Goal: Task Accomplishment & Management: Use online tool/utility

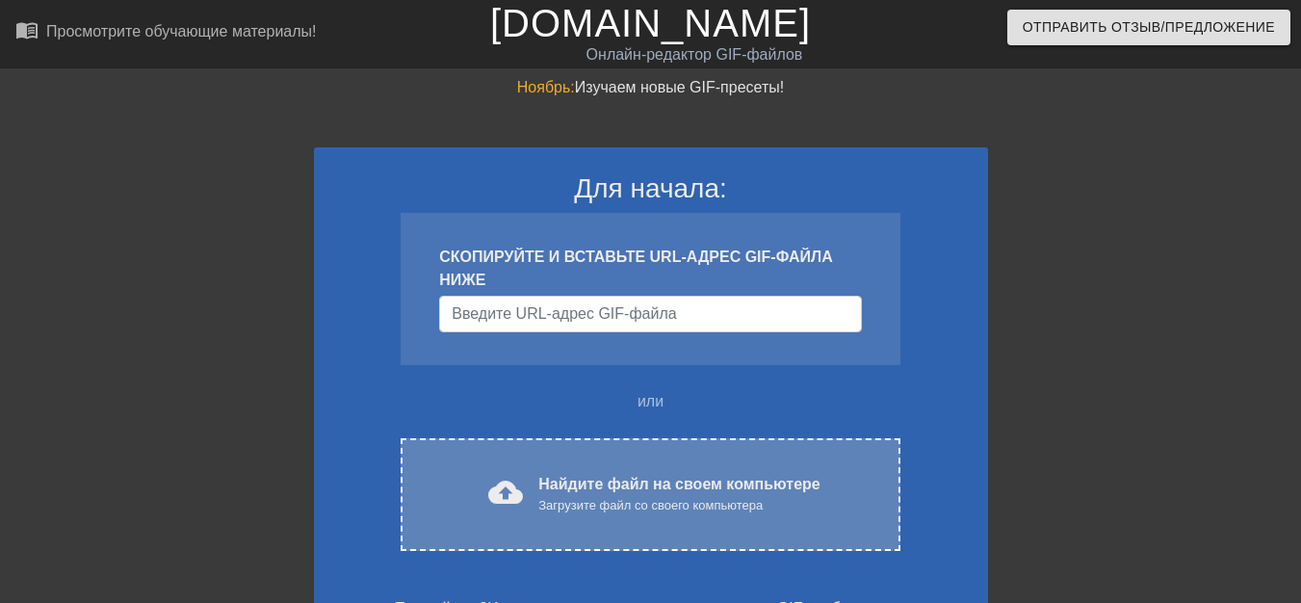
click at [572, 489] on font "Найдите файл на своем компьютере" at bounding box center [678, 484] width 281 height 16
click at [569, 483] on font "Найдите файл на своем компьютере" at bounding box center [678, 484] width 281 height 16
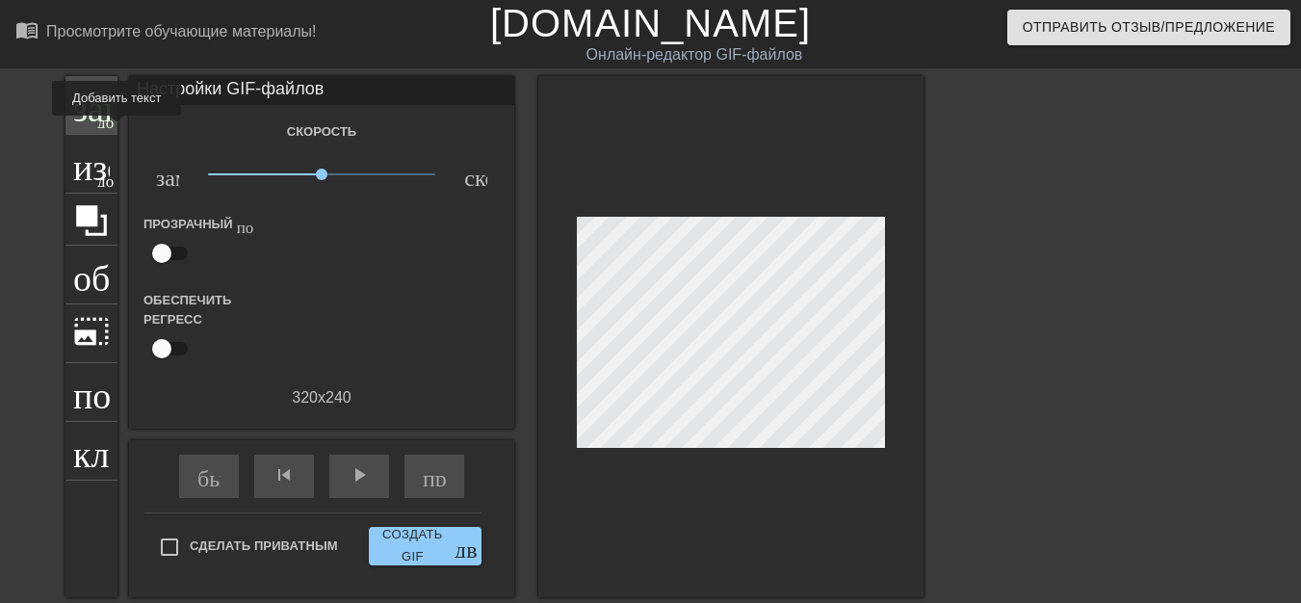
click at [95, 127] on div "заголовок добавить_круг" at bounding box center [92, 105] width 52 height 59
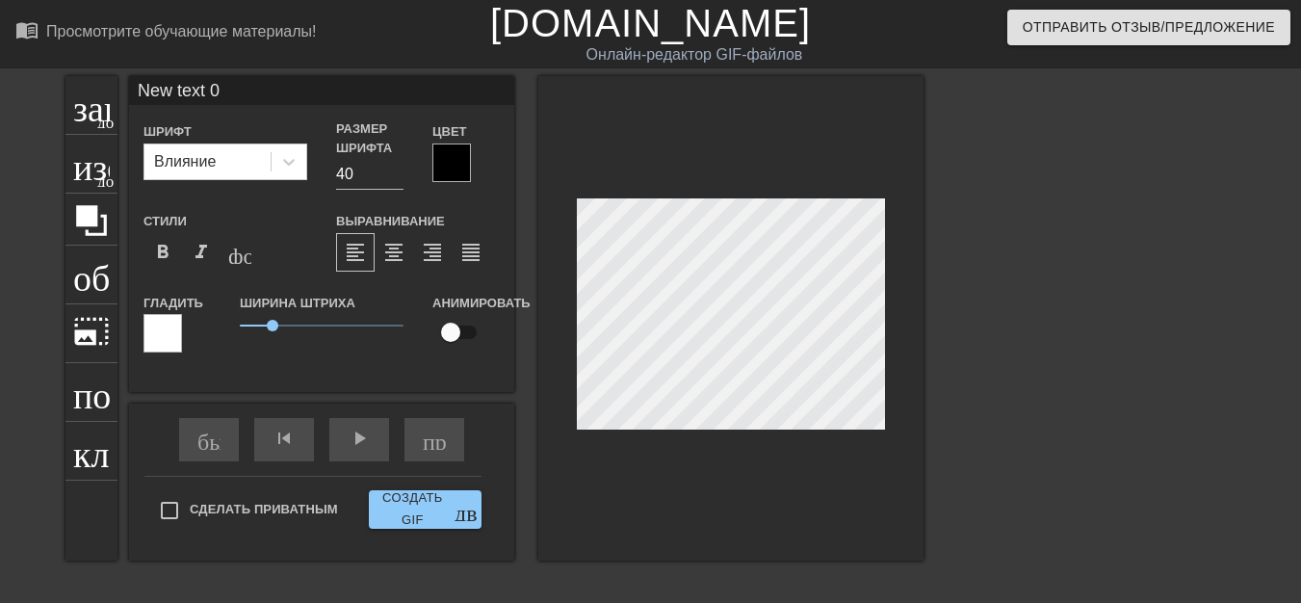
scroll to position [3, 3]
type input "New text"
type textarea "New text"
type input "New text"
type textarea "New text"
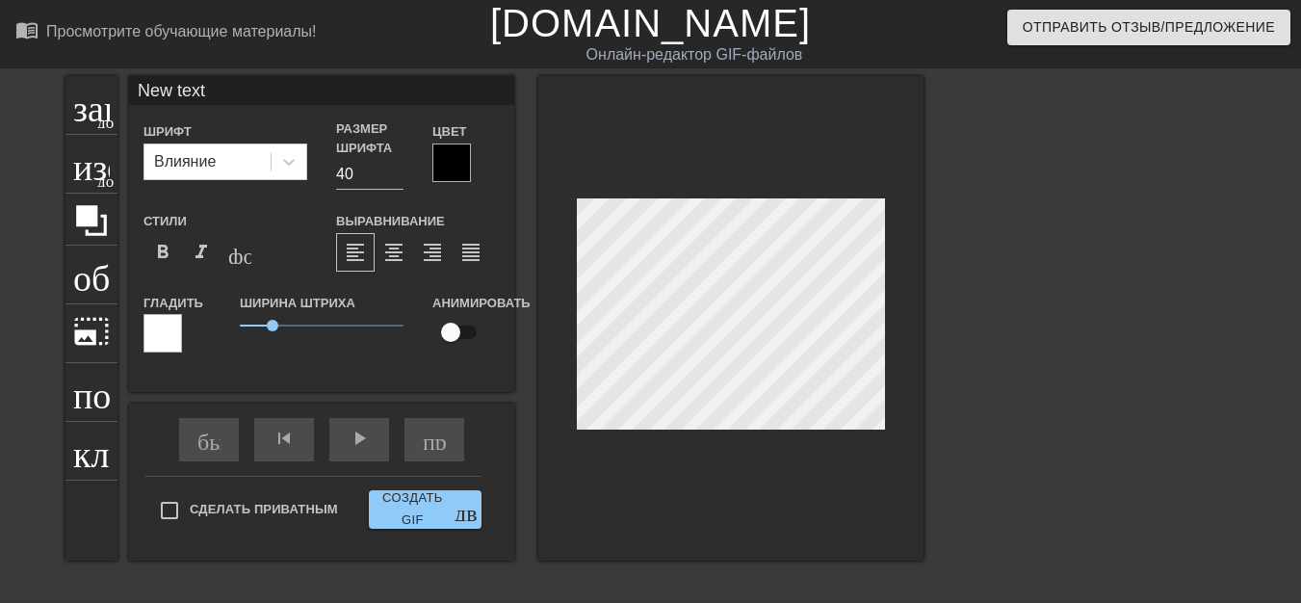
type input "New tex"
type textarea "New tex"
type input "New te"
type textarea "New te"
type input "New t"
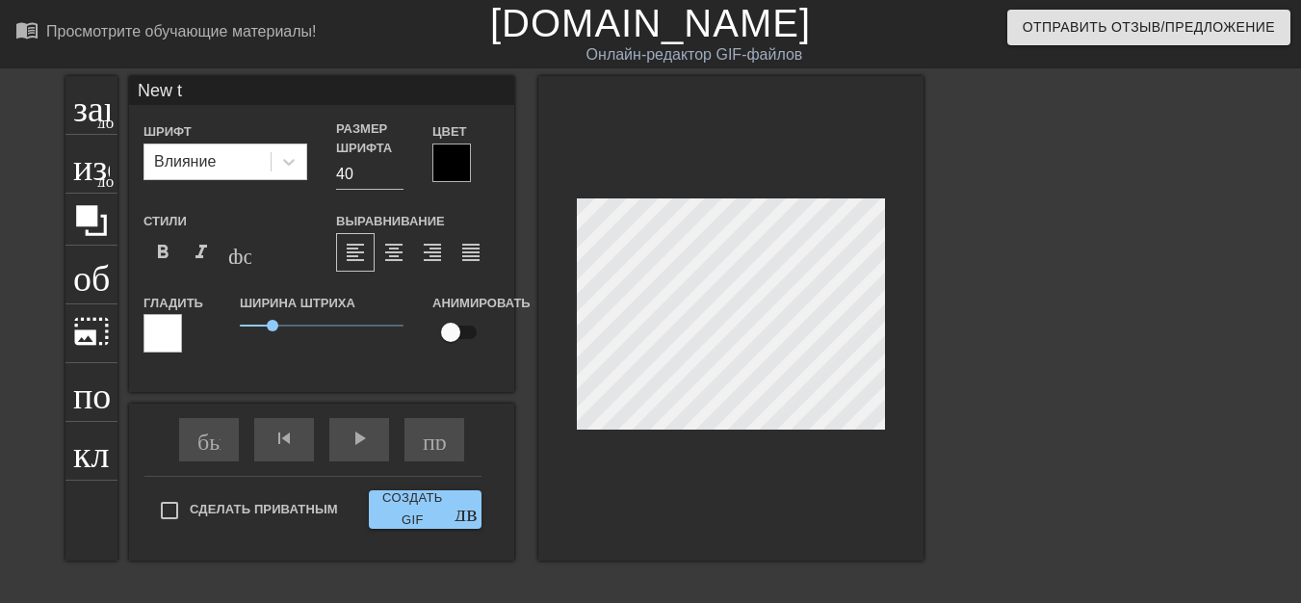
type textarea "New t"
type input "New"
type textarea "New"
type input "New"
type textarea "New"
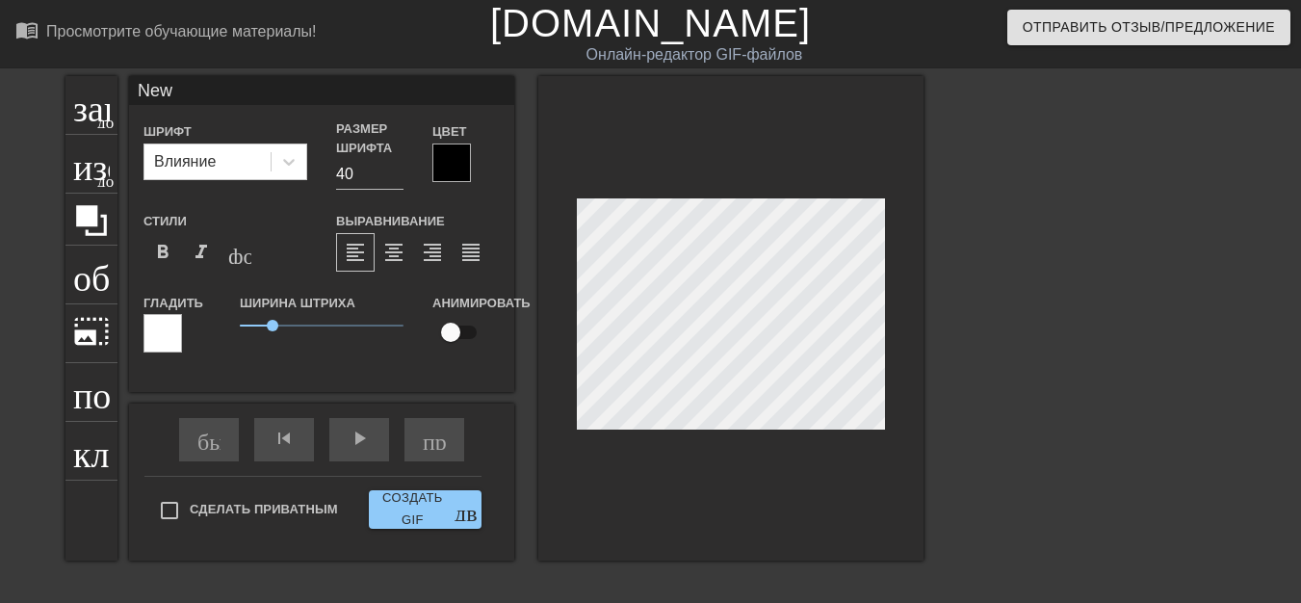
type input "Ne"
type textarea "Ne"
type input "N"
type textarea "N"
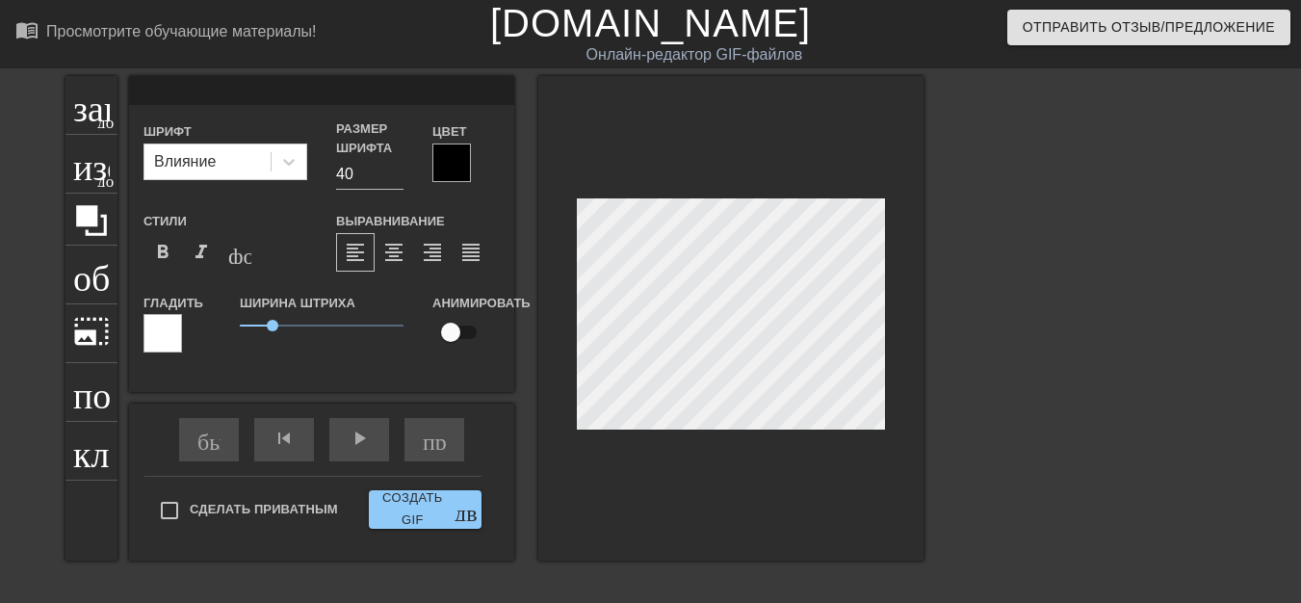
type input "Р"
type textarea "Р"
type input "РЮ"
type textarea "РЮ"
type input "РЮР"
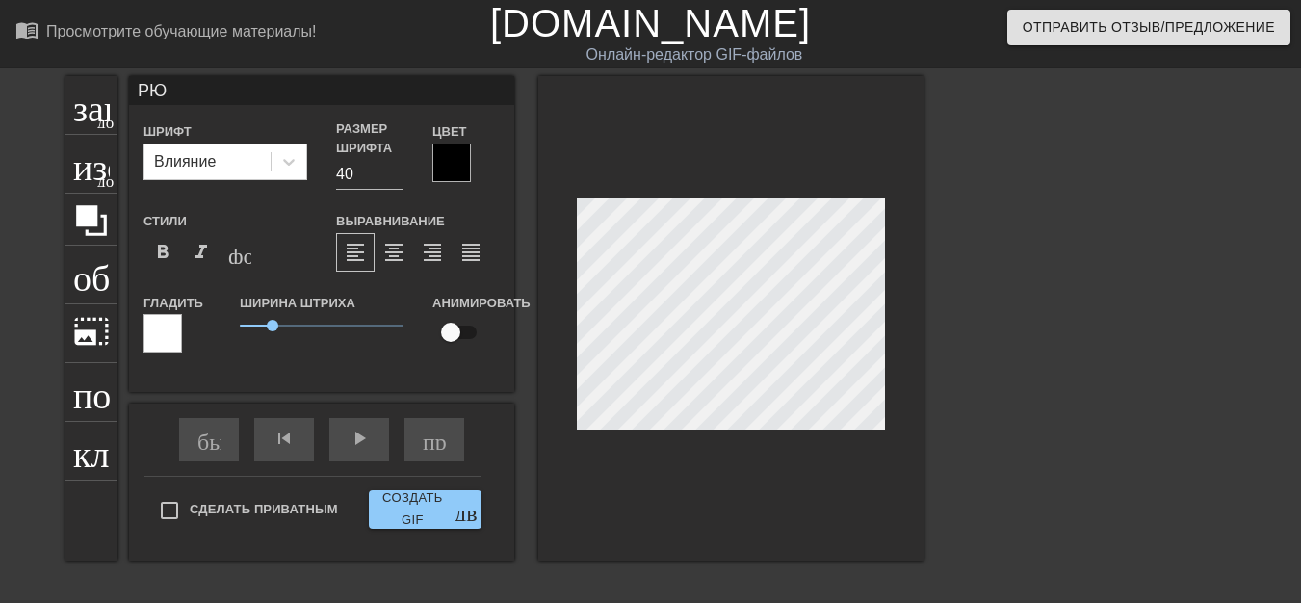
type textarea "РЮР"
type input "РЮРИ"
type textarea "РЮРИ"
type input "[PERSON_NAME]"
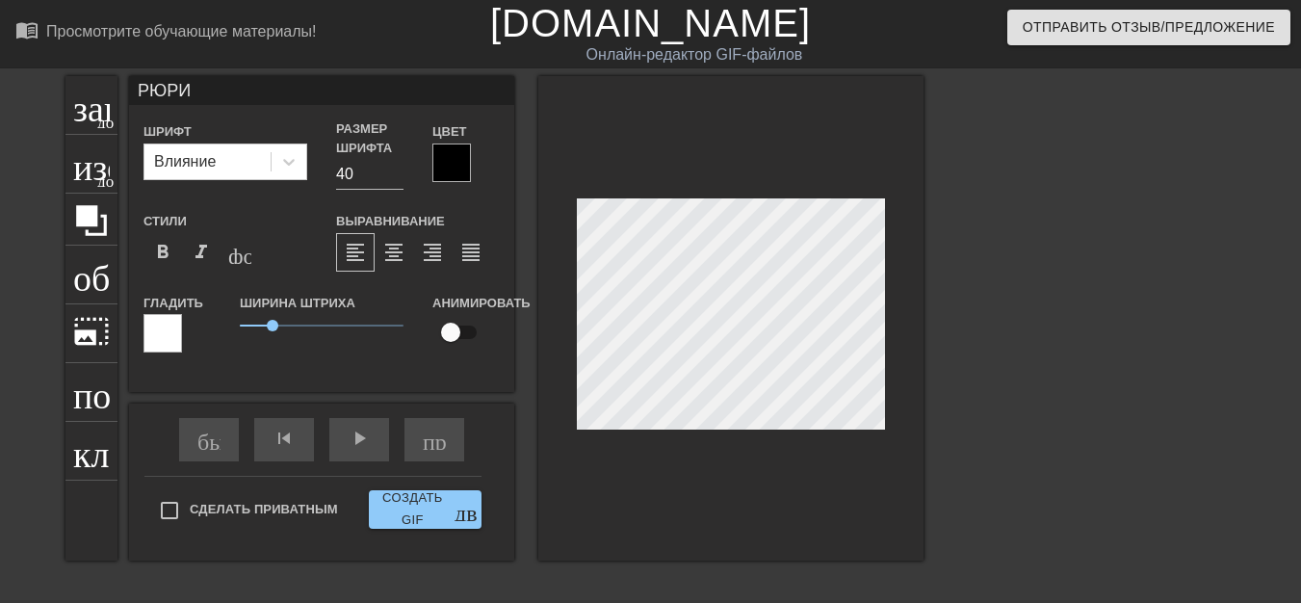
type textarea "[PERSON_NAME]"
type input "[PERSON_NAME]"
type textarea "[PERSON_NAME]"
type input "[PERSON_NAME]"
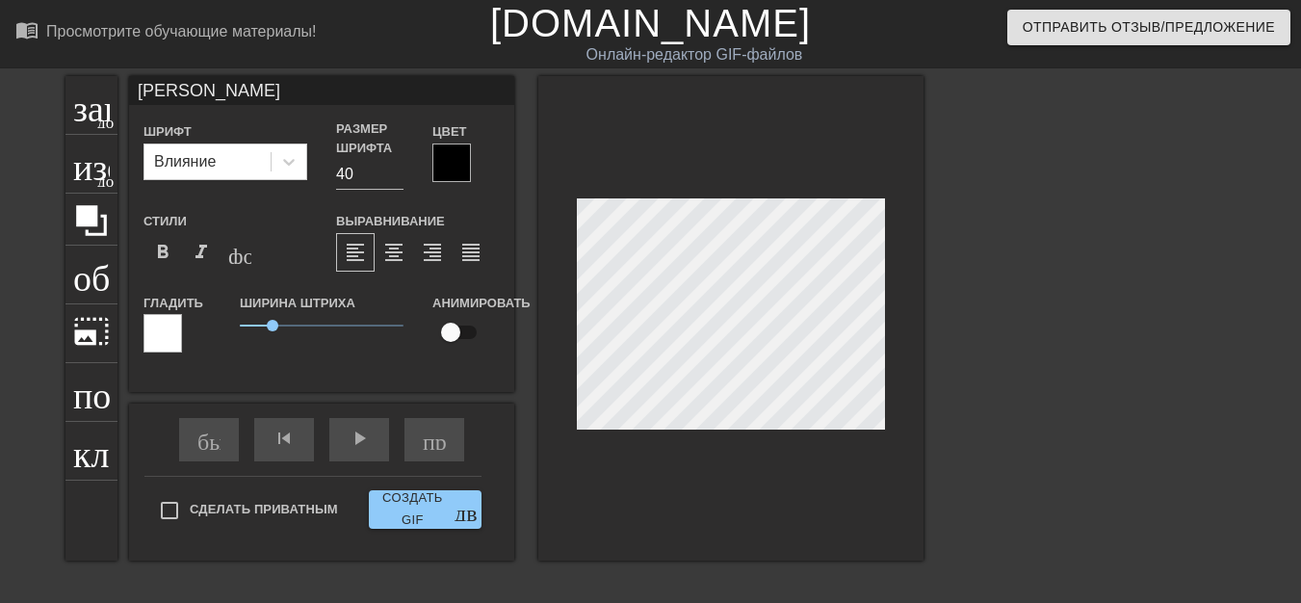
type textarea "[PERSON_NAME]"
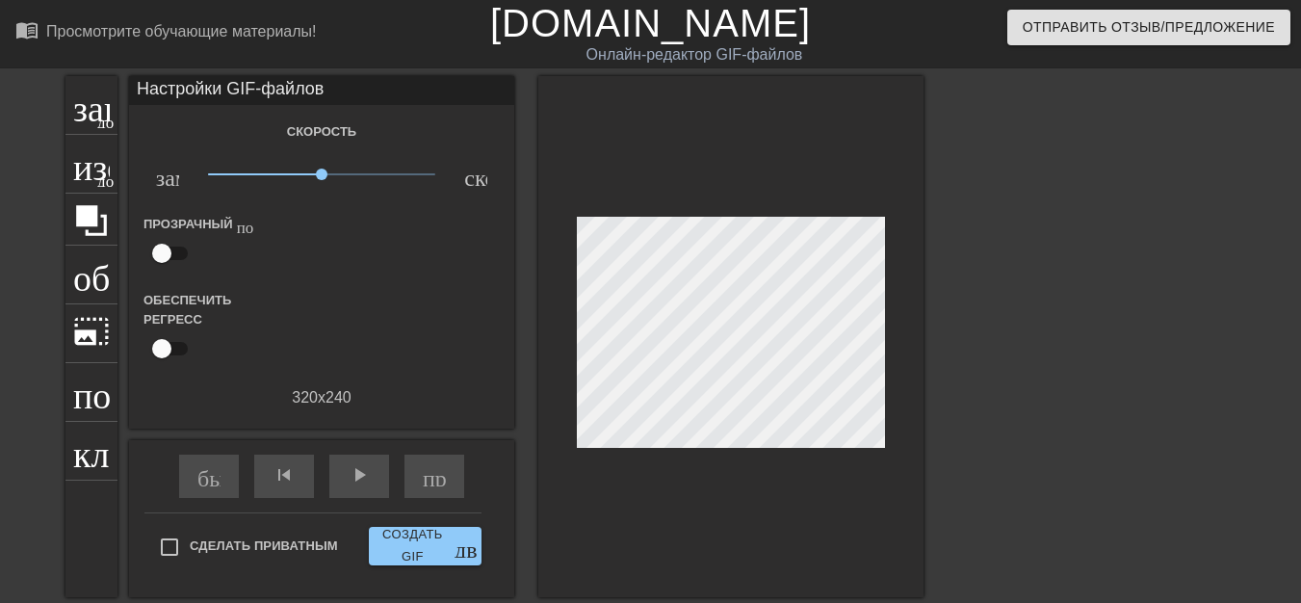
click at [173, 508] on div "быстрая_перемотка skip_previous play_arrow пропустить_следующий Сделать приватн…" at bounding box center [321, 518] width 385 height 157
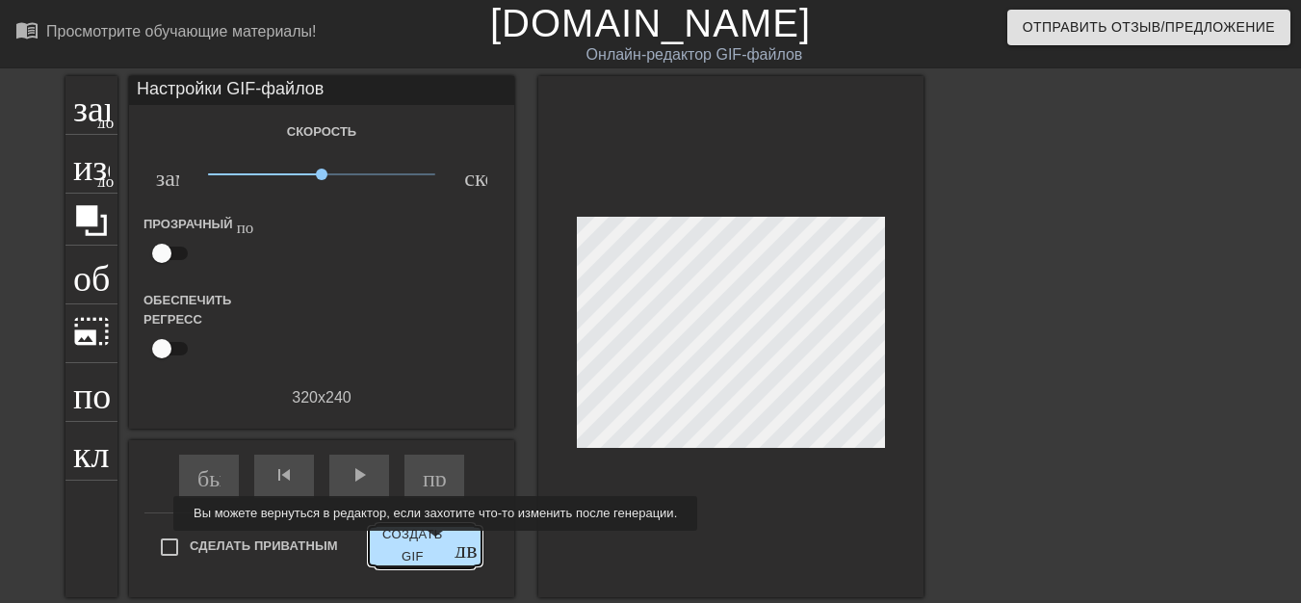
click at [433, 544] on font "Создать GIF" at bounding box center [413, 546] width 72 height 44
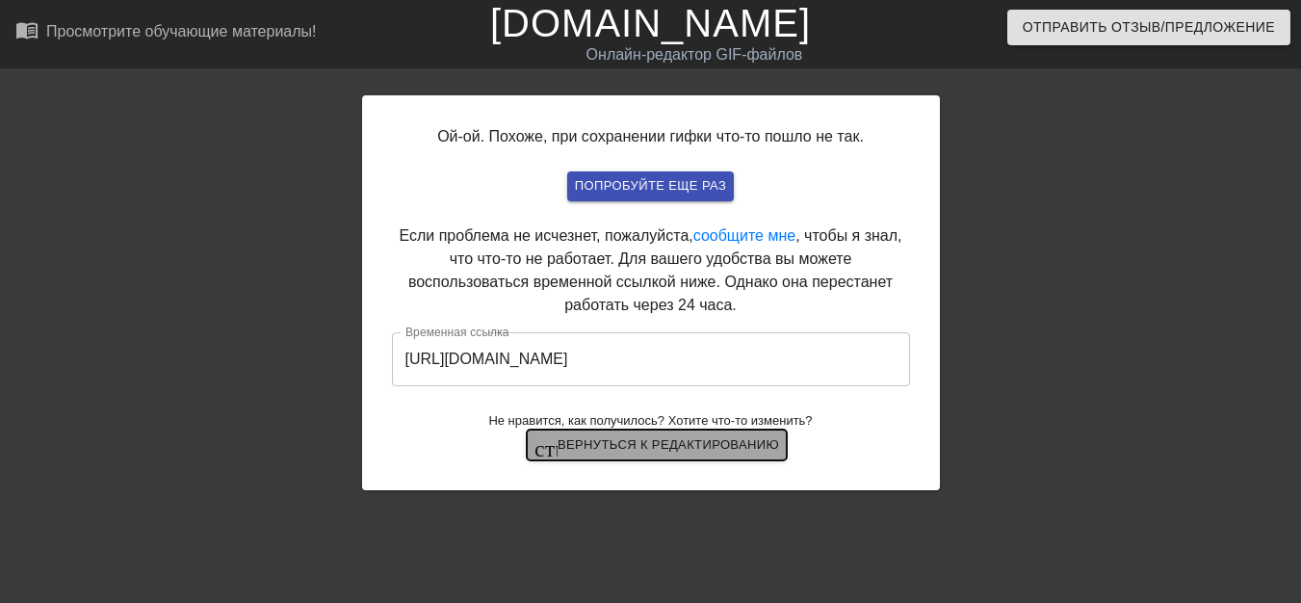
click at [724, 451] on font "Вернуться к редактированию" at bounding box center [669, 444] width 222 height 14
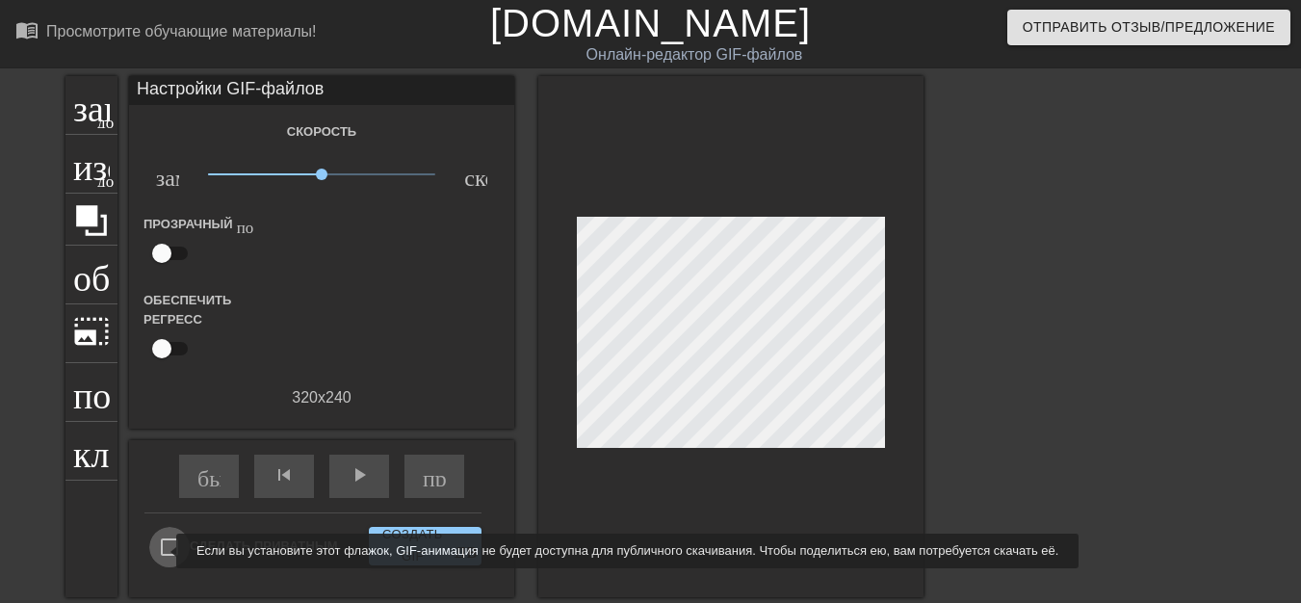
click at [164, 551] on input "Сделать приватным" at bounding box center [169, 547] width 40 height 40
checkbox input "true"
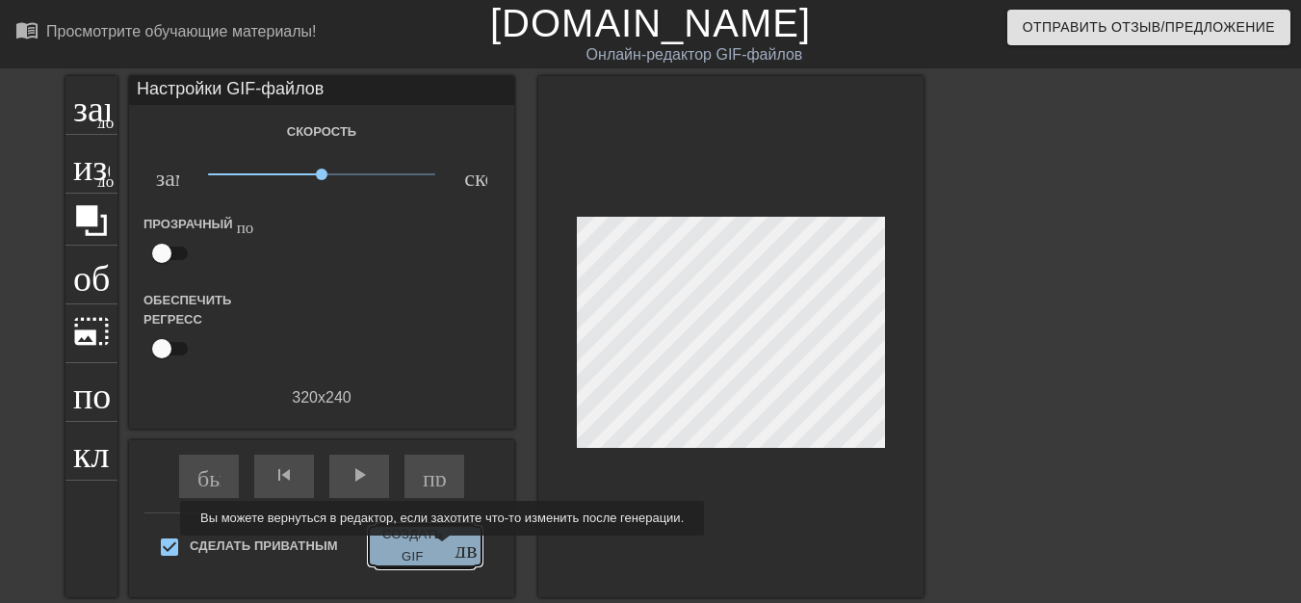
click at [424, 549] on font "Создать GIF" at bounding box center [413, 546] width 72 height 44
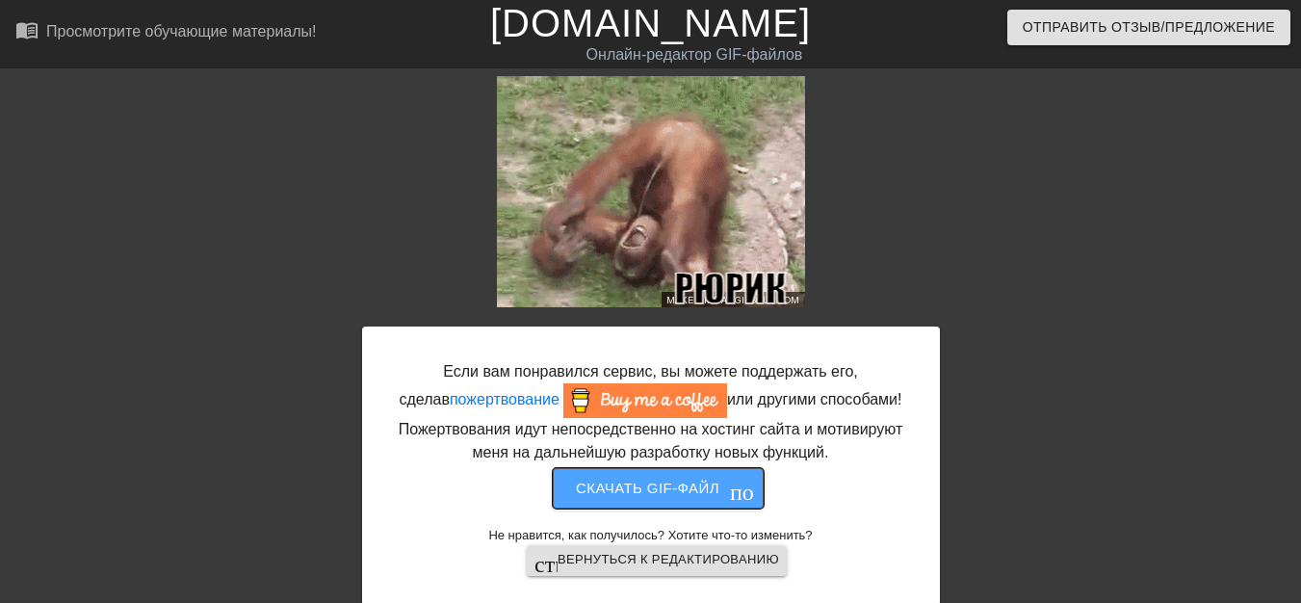
click at [592, 494] on font "Скачать gif-файл" at bounding box center [648, 488] width 144 height 16
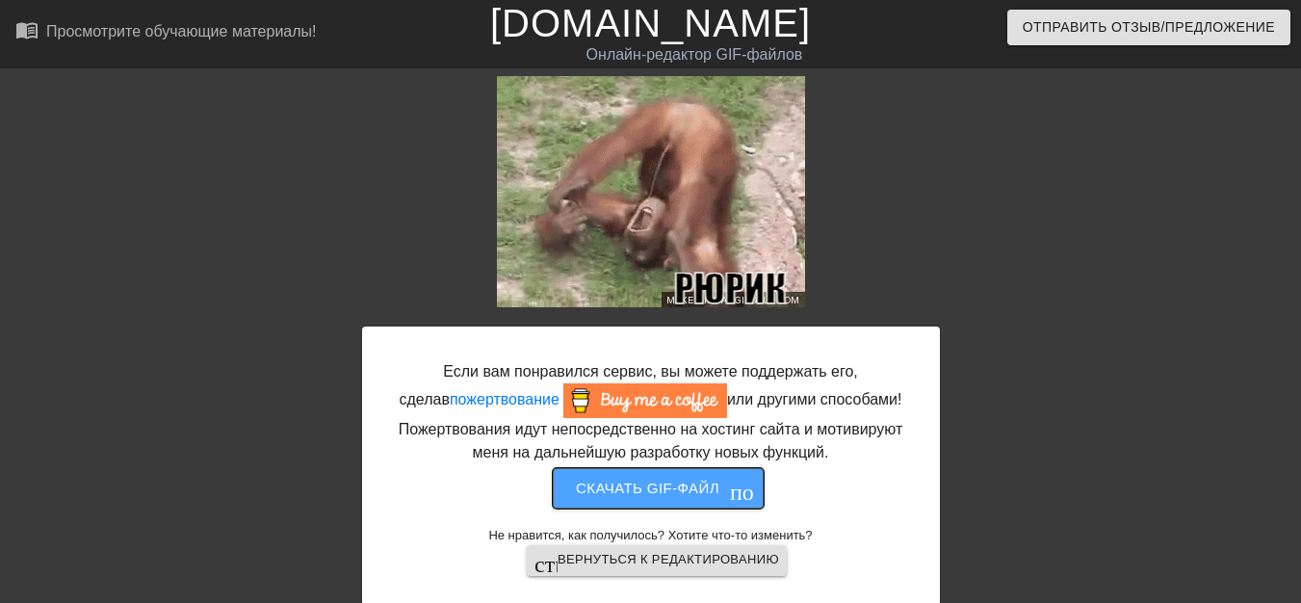
click at [622, 493] on font "Скачать gif-файл" at bounding box center [648, 488] width 144 height 16
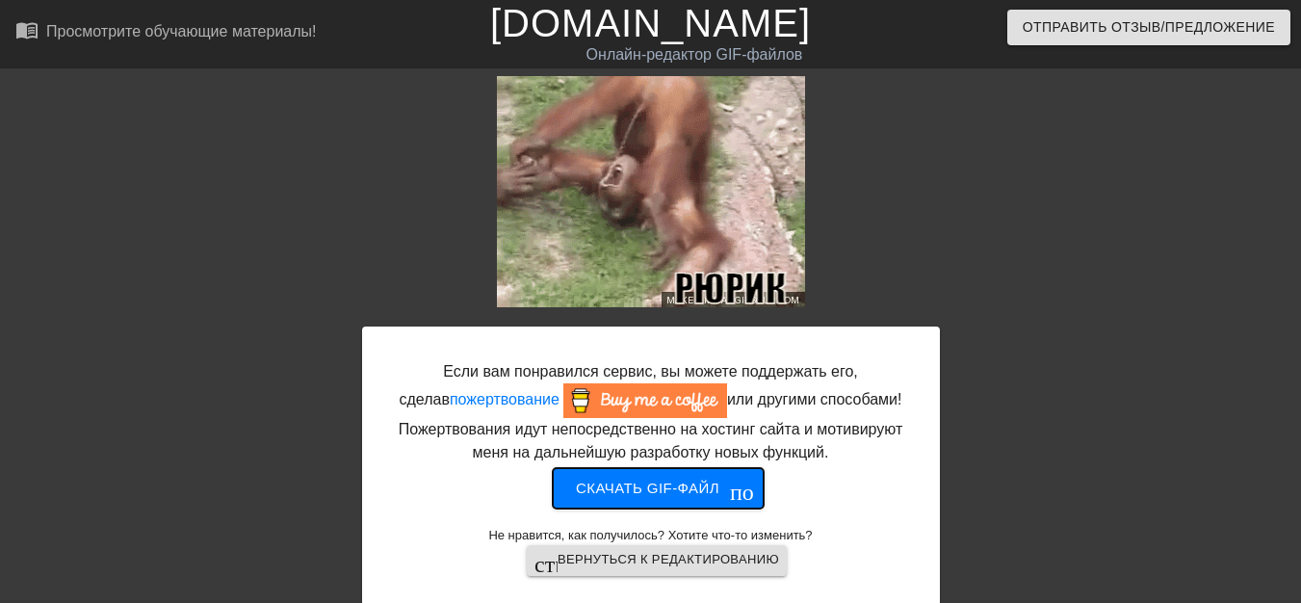
drag, startPoint x: 622, startPoint y: 493, endPoint x: 1115, endPoint y: 472, distance: 492.7
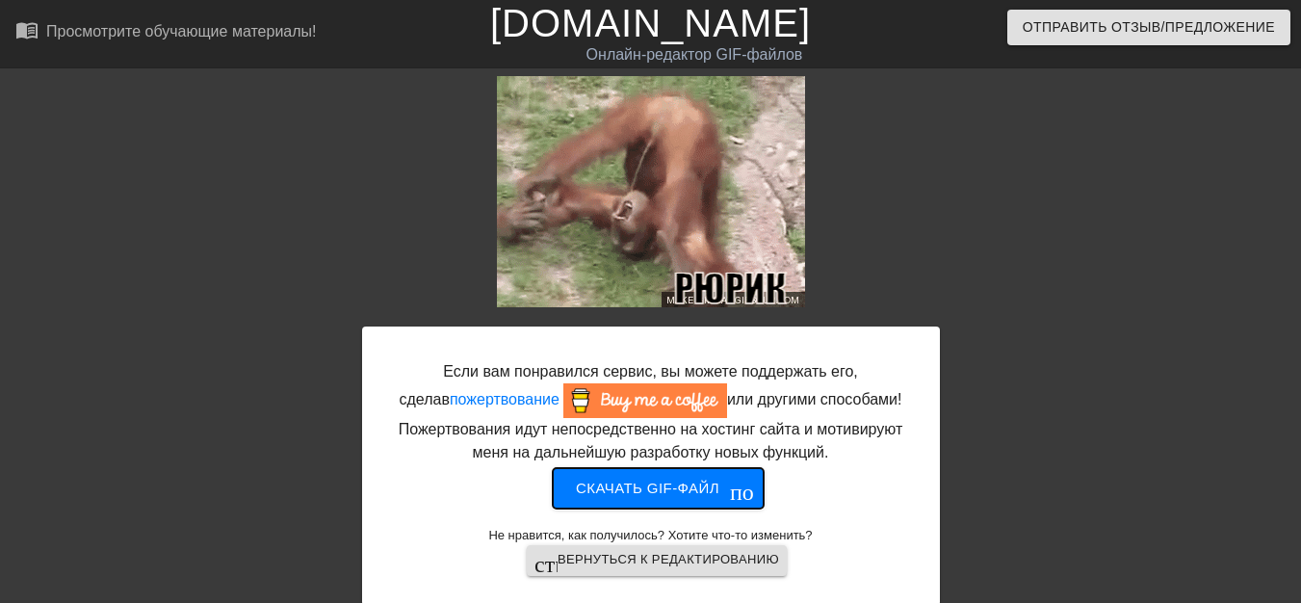
click at [1142, 494] on div "Если вам понравился сервис, вы можете поддержать его, сделав пожертвование или …" at bounding box center [650, 365] width 1301 height 578
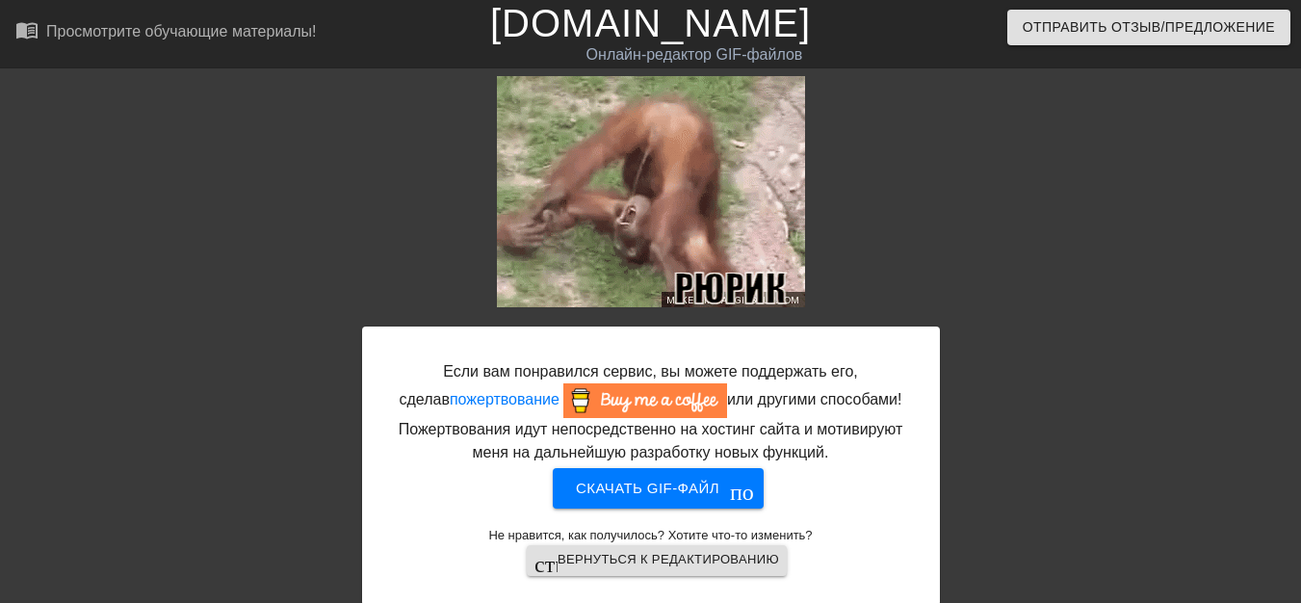
click at [1131, 484] on div at bounding box center [1107, 365] width 289 height 578
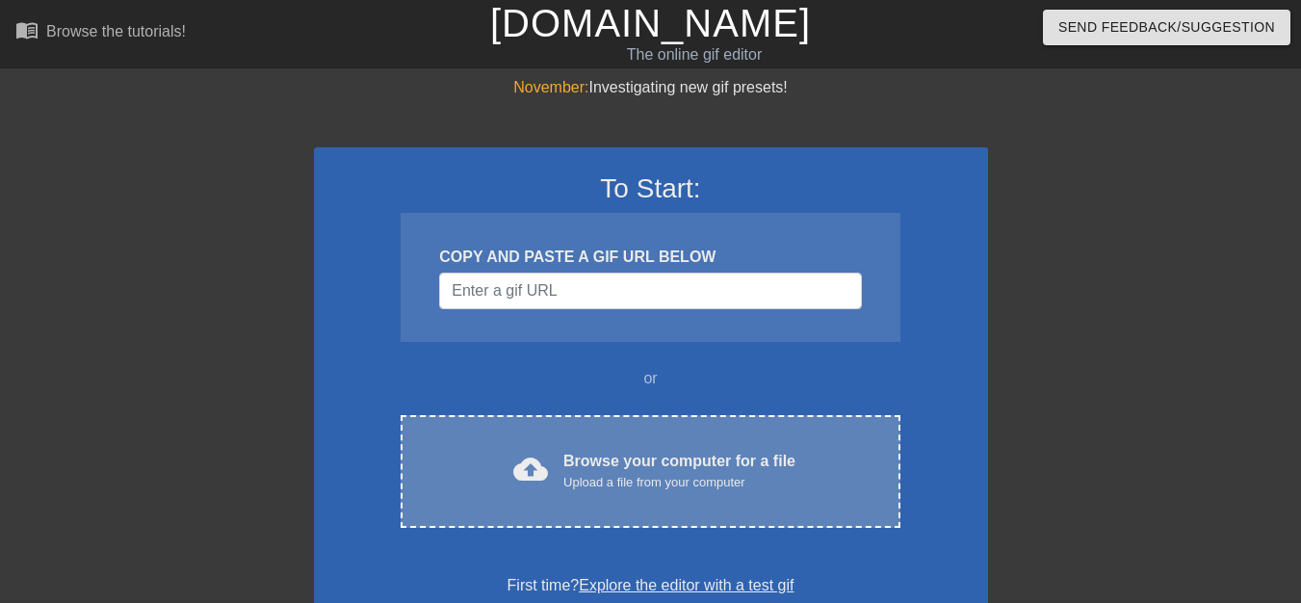
click at [626, 457] on div "Browse your computer for a file Upload a file from your computer" at bounding box center [680, 471] width 232 height 42
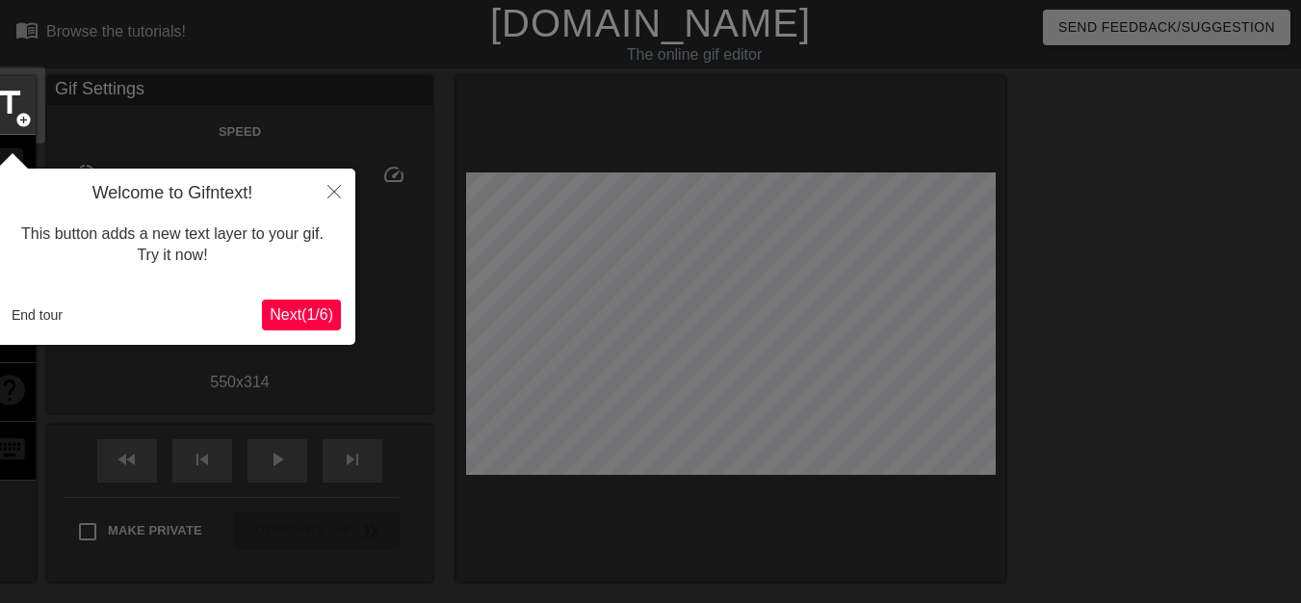
scroll to position [47, 0]
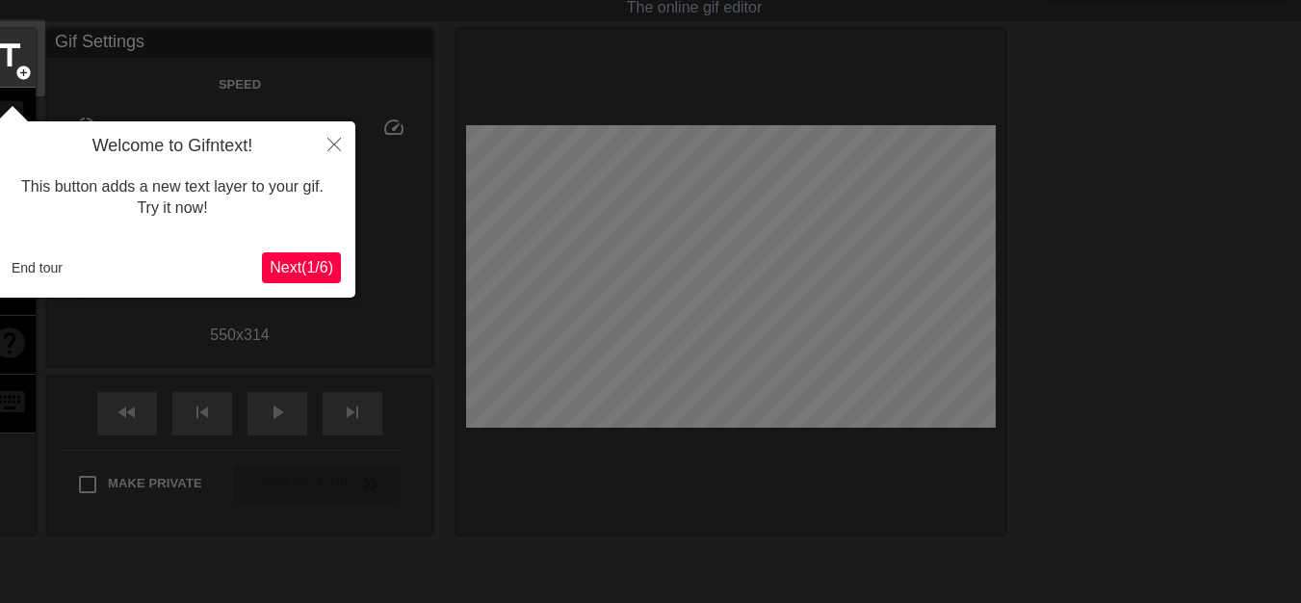
click at [311, 271] on span "Next ( 1 / 6 )" at bounding box center [302, 267] width 64 height 16
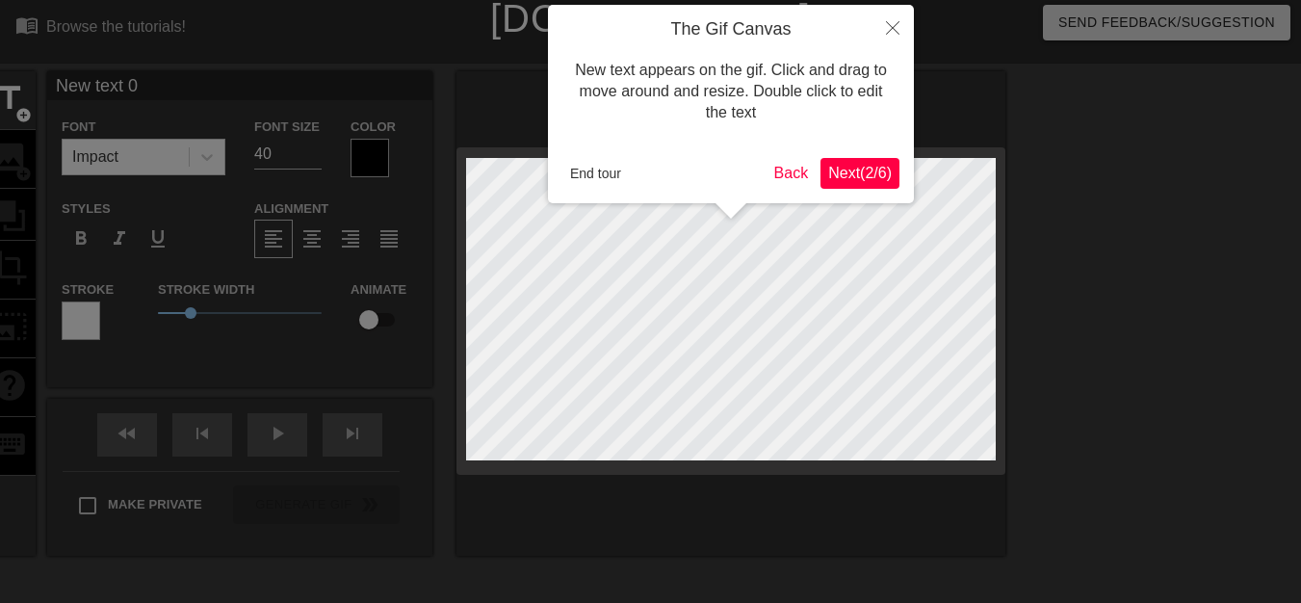
scroll to position [0, 0]
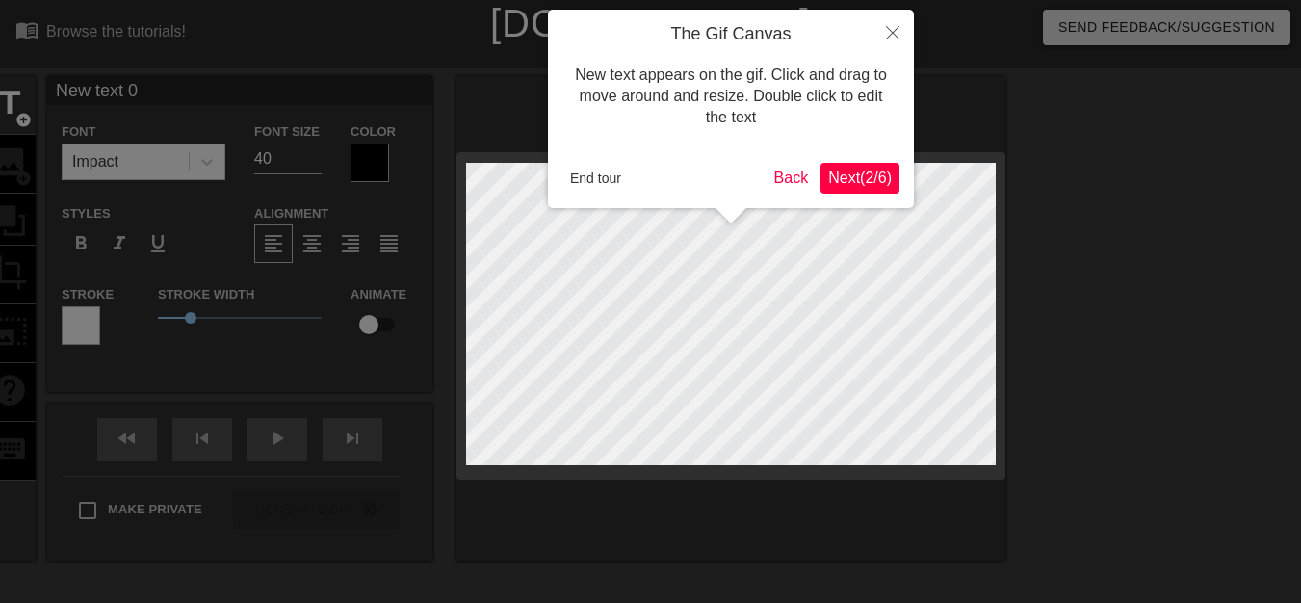
click at [864, 185] on span "Next ( 2 / 6 )" at bounding box center [860, 178] width 64 height 16
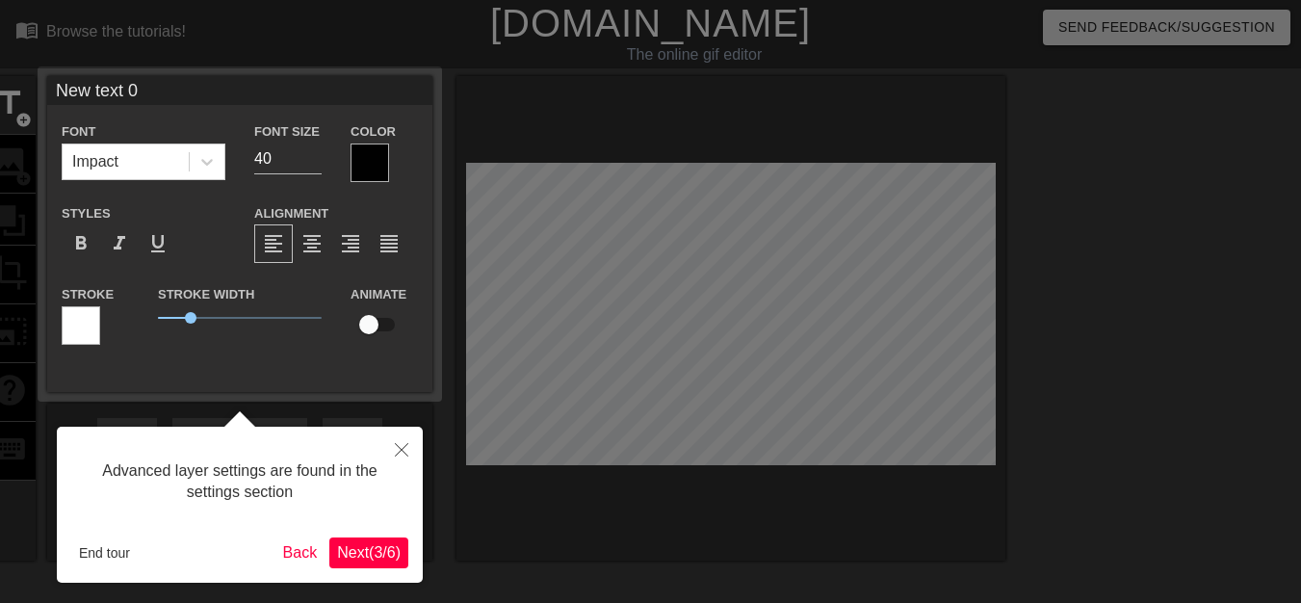
click at [864, 185] on div at bounding box center [650, 391] width 1301 height 782
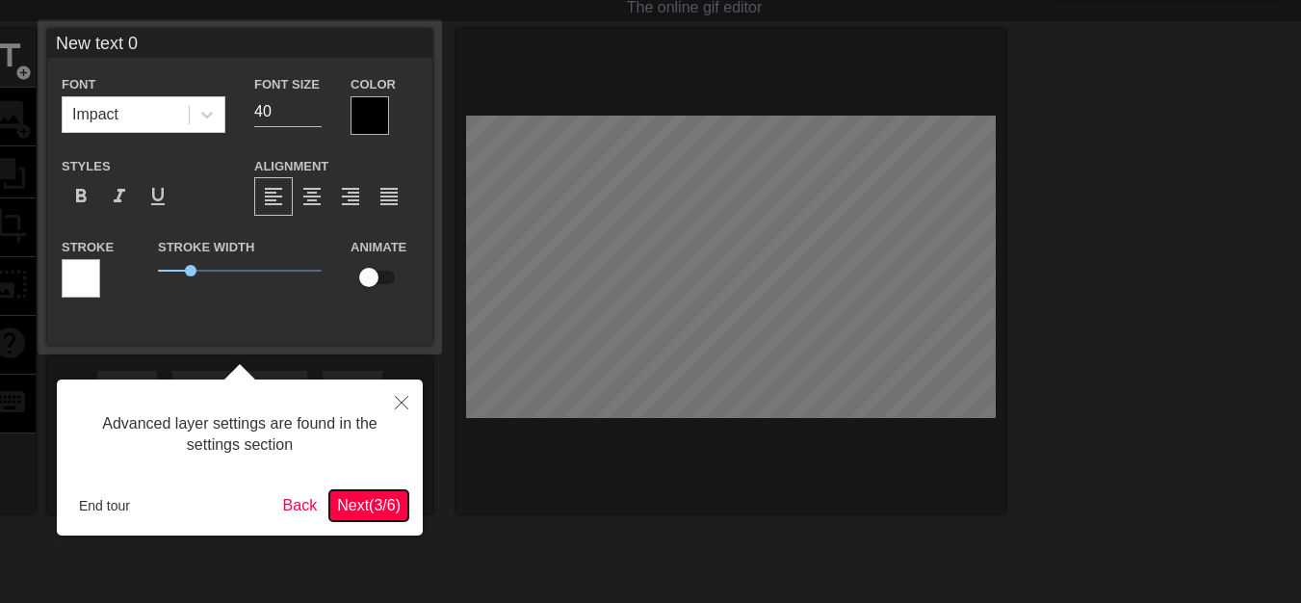
click at [370, 507] on span "Next ( 3 / 6 )" at bounding box center [369, 505] width 64 height 16
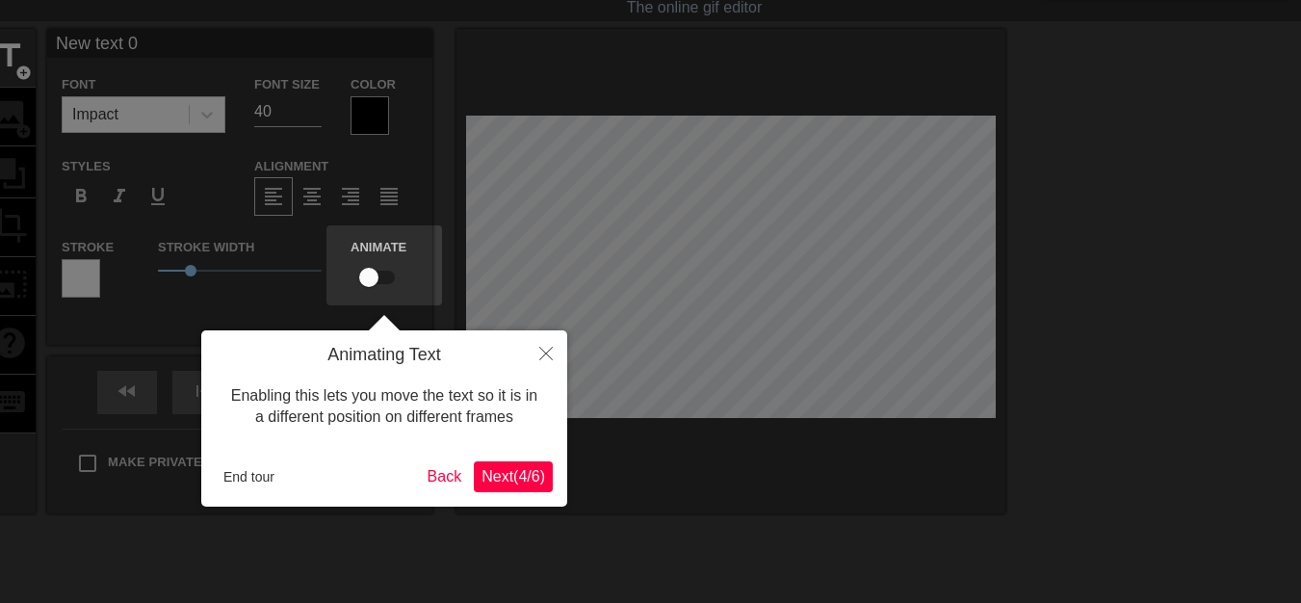
scroll to position [0, 0]
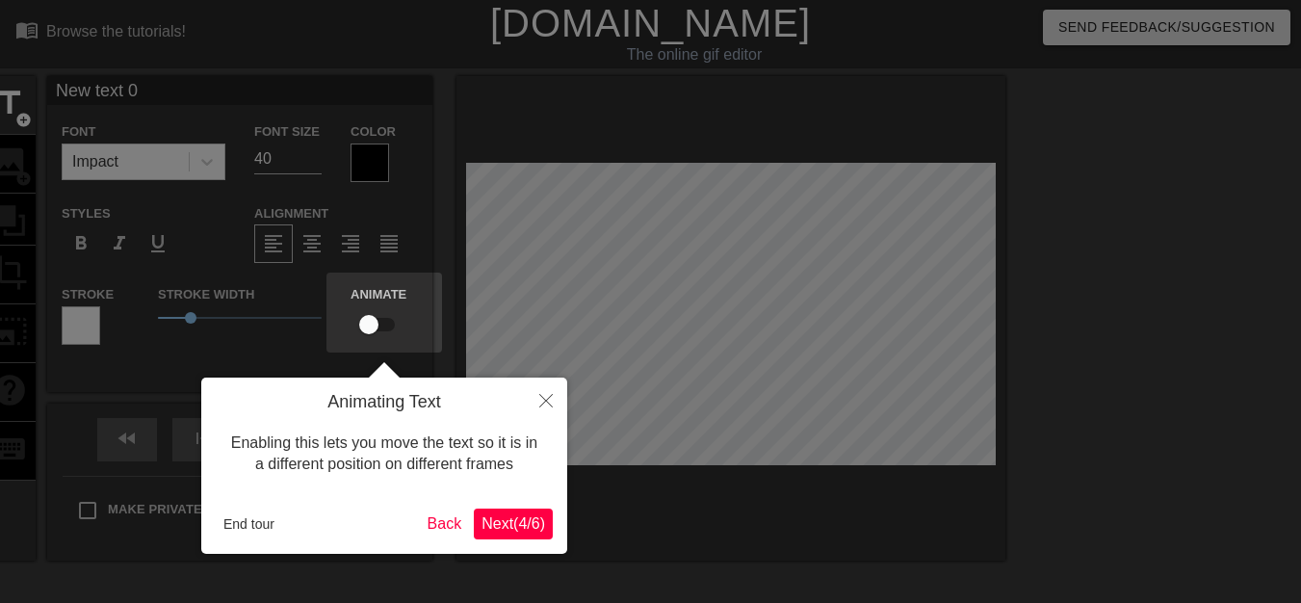
click at [496, 525] on span "Next ( 4 / 6 )" at bounding box center [514, 523] width 64 height 16
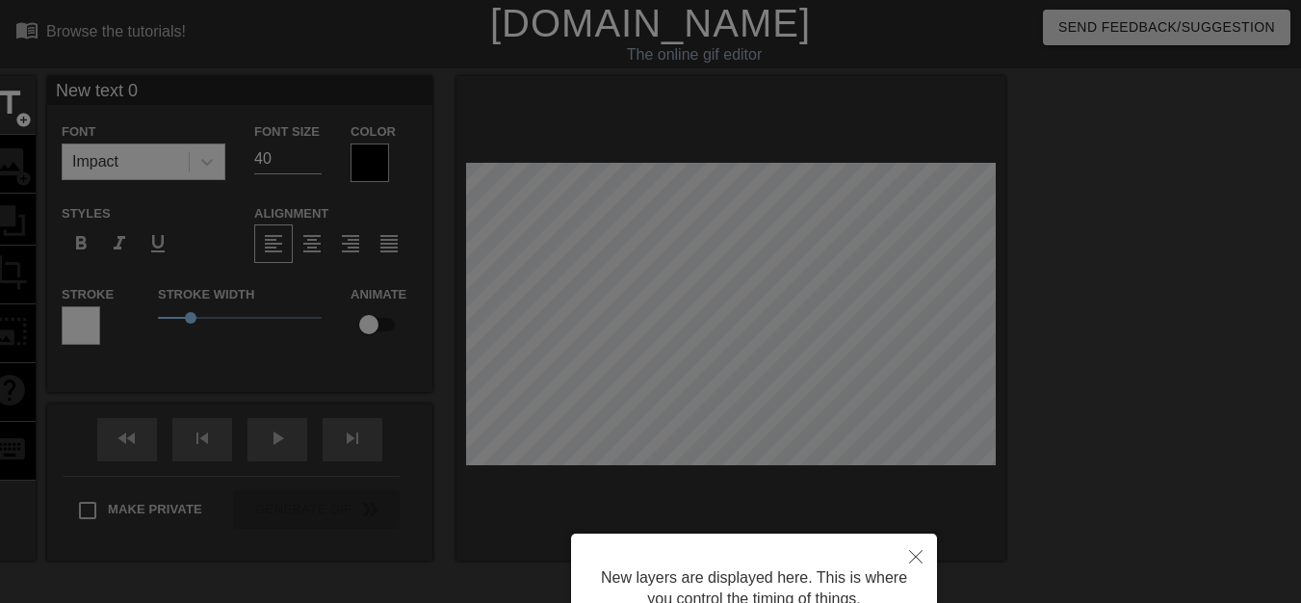
scroll to position [182, 0]
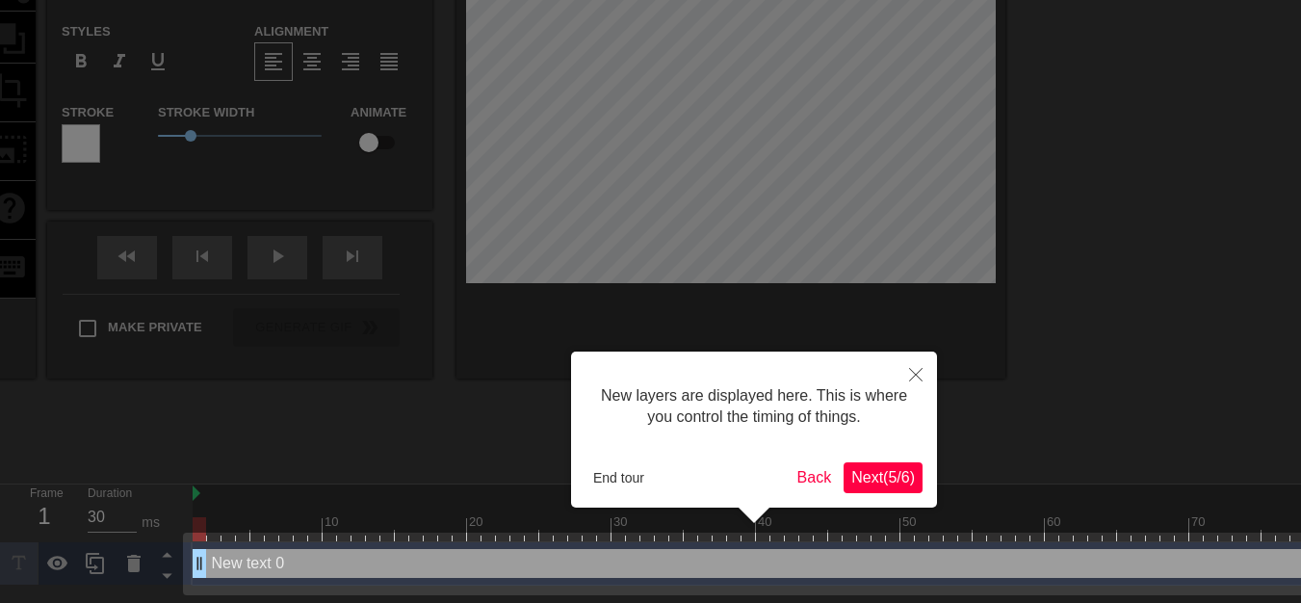
click at [873, 484] on span "Next ( 5 / 6 )" at bounding box center [884, 477] width 64 height 16
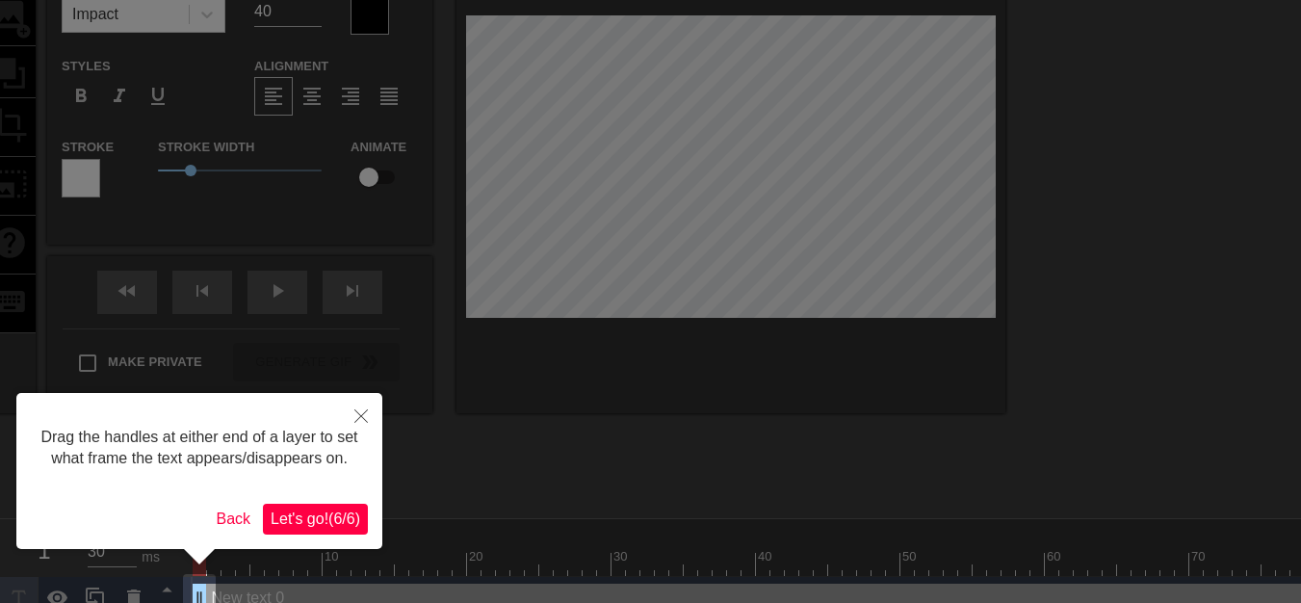
scroll to position [0, 0]
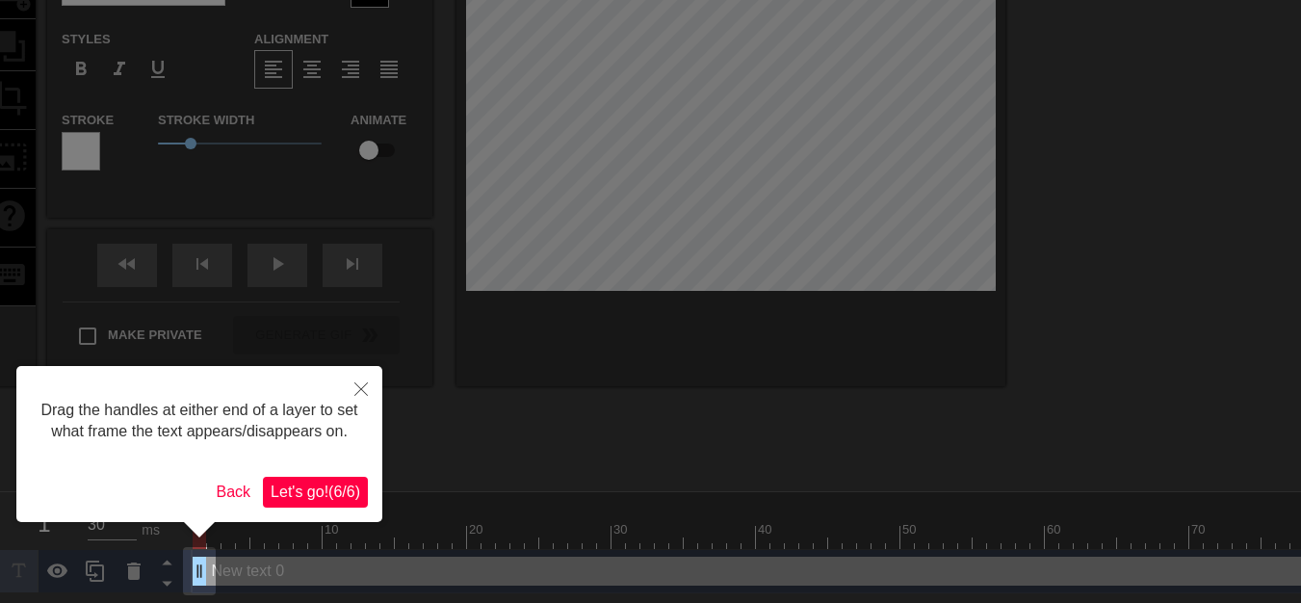
click at [325, 498] on span "Let's go! ( 6 / 6 )" at bounding box center [316, 492] width 90 height 16
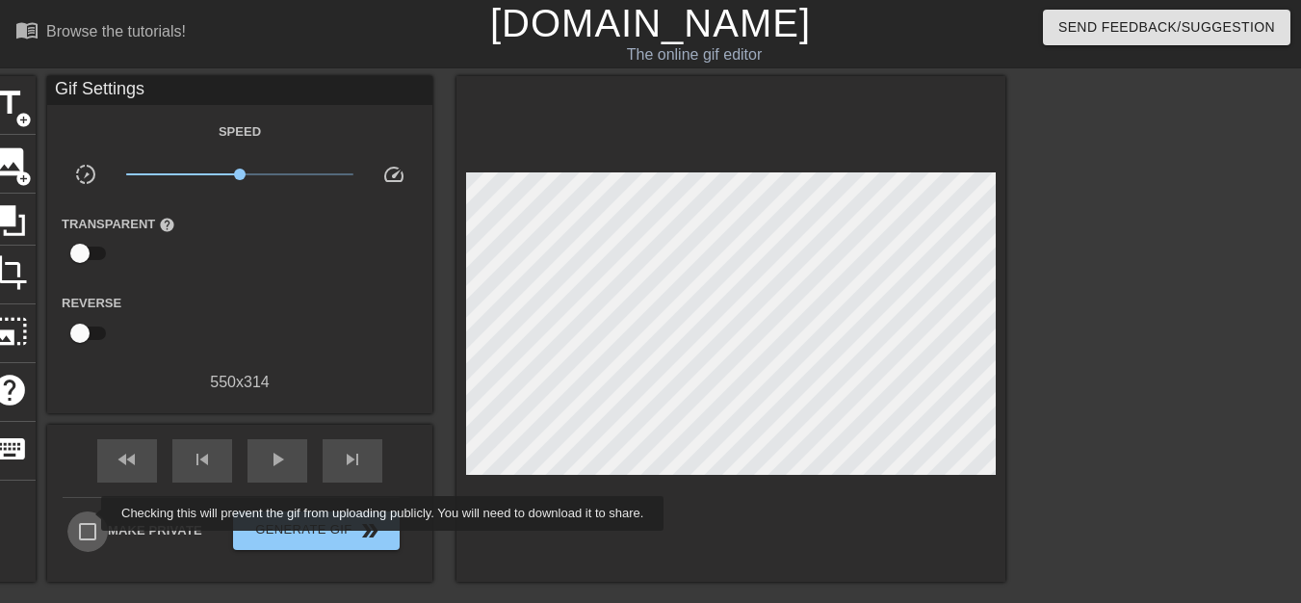
click at [89, 513] on input "Make Private" at bounding box center [87, 532] width 40 height 40
checkbox input "true"
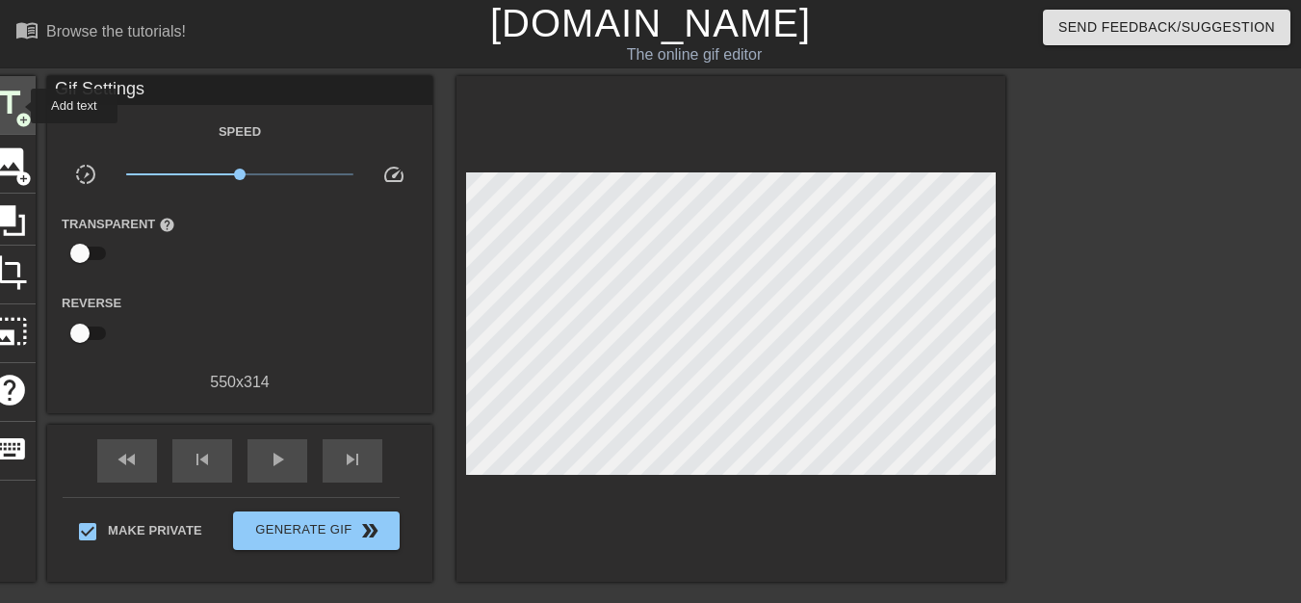
click at [18, 104] on span "title" at bounding box center [9, 103] width 37 height 37
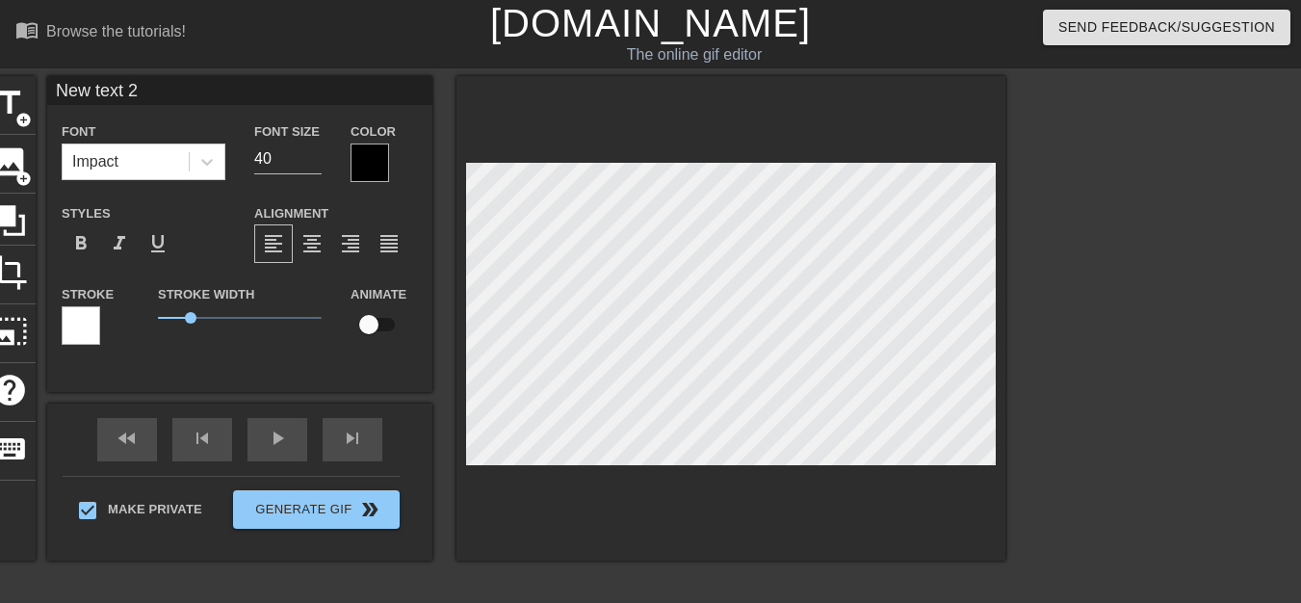
scroll to position [3, 2]
type input "New text"
type textarea "New text"
type input "New text"
type textarea "New text"
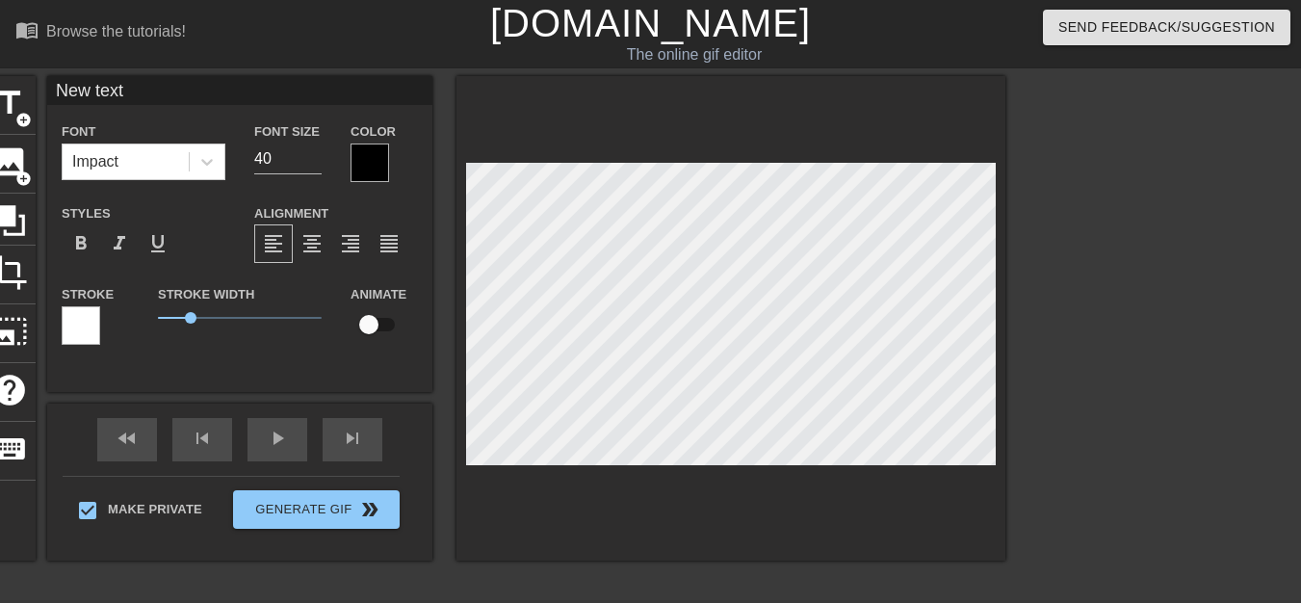
type input "New tex"
type textarea "New tex"
type input "New te"
type textarea "New te"
type input "New t"
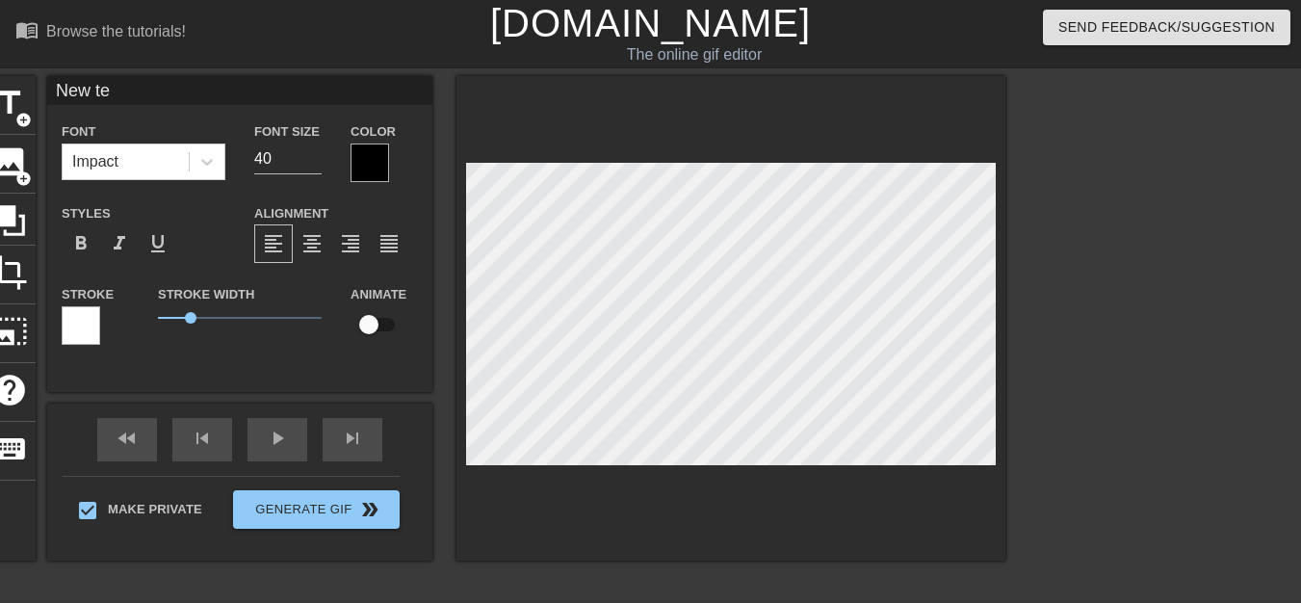
type textarea "New t"
type input "New"
type textarea "New"
type input "New"
type textarea "New"
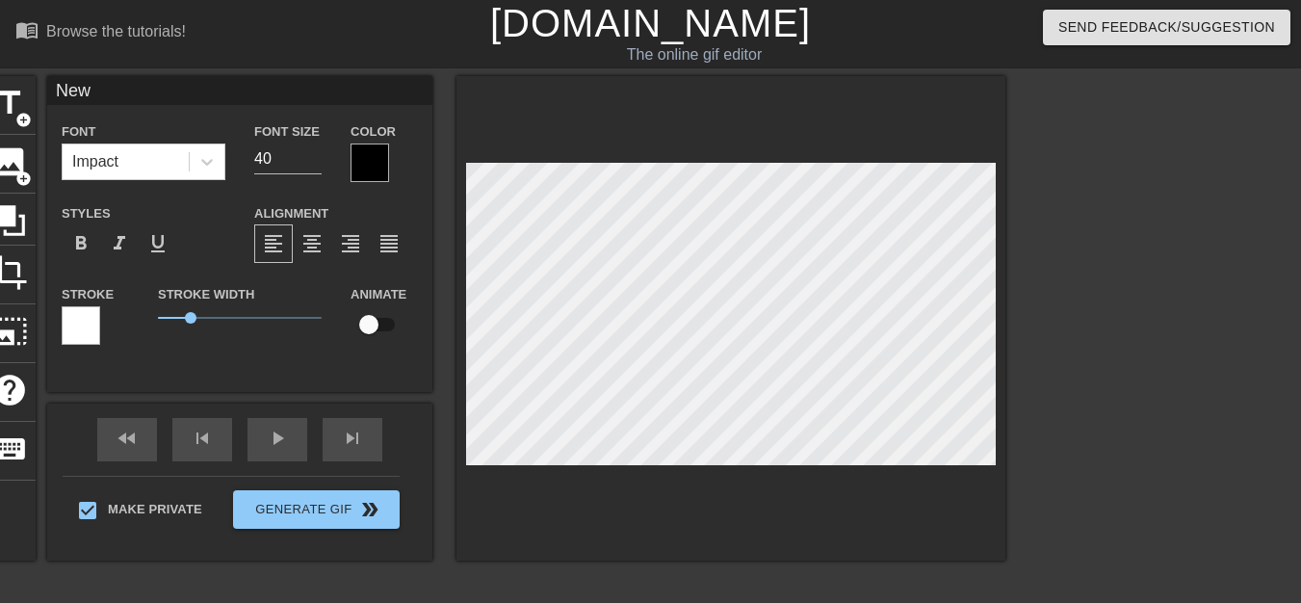
type input "Ne"
type textarea "Ne"
type input "N"
type textarea "N"
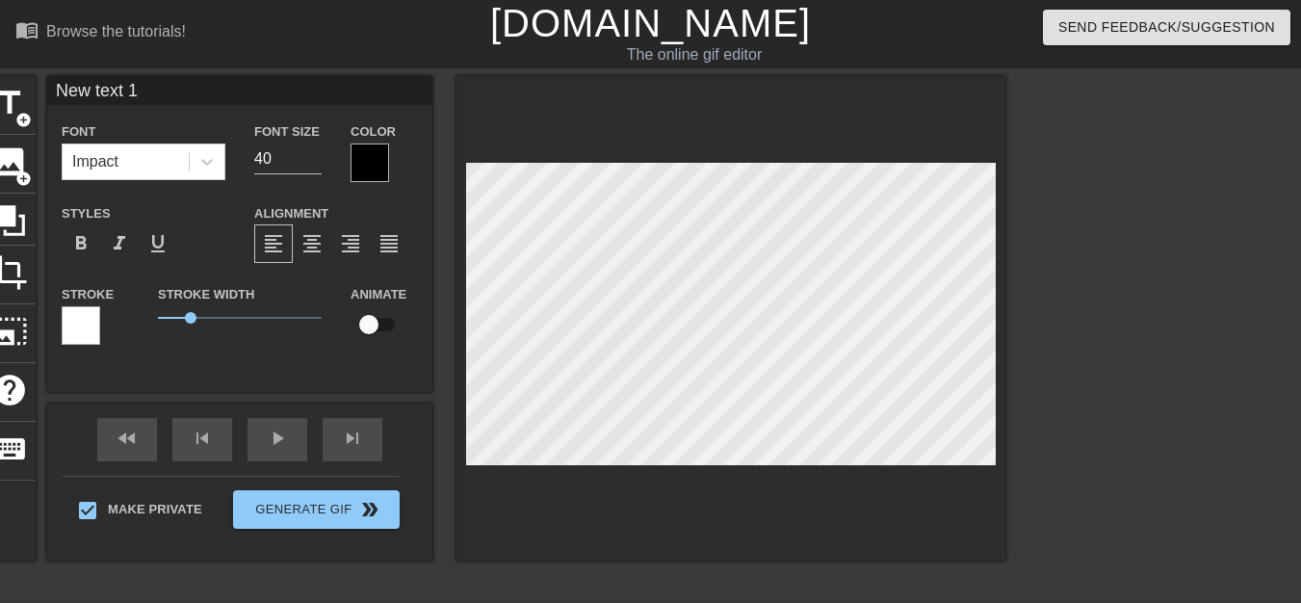
type input "New text"
type textarea "New text"
type input "New text"
type textarea "New text"
type input "New tex"
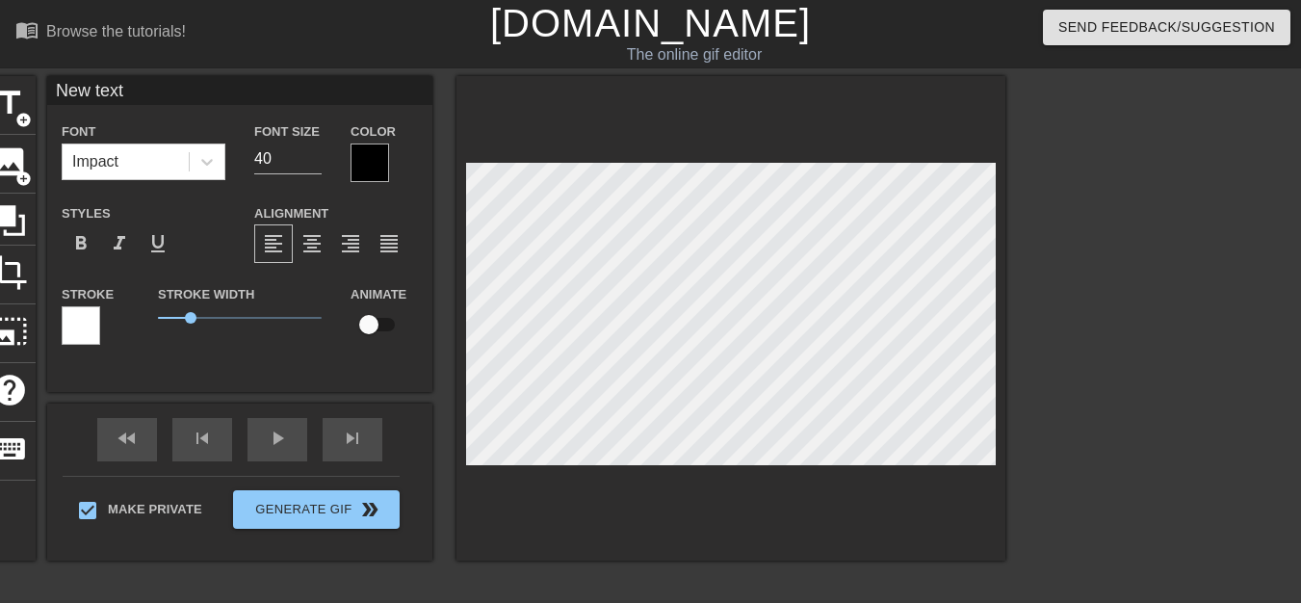
type textarea "New tex"
type input "New te"
type textarea "New te"
type input "New t"
type textarea "New t"
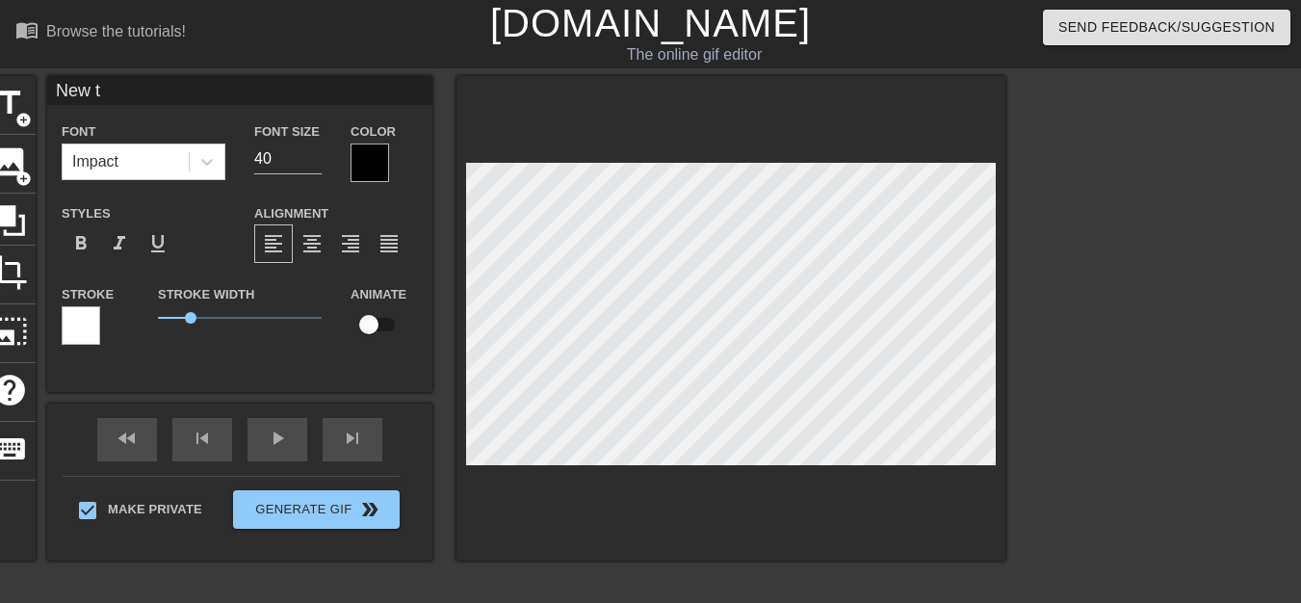
type input "New"
type textarea "New"
type input "New"
type textarea "New"
type input "Ne"
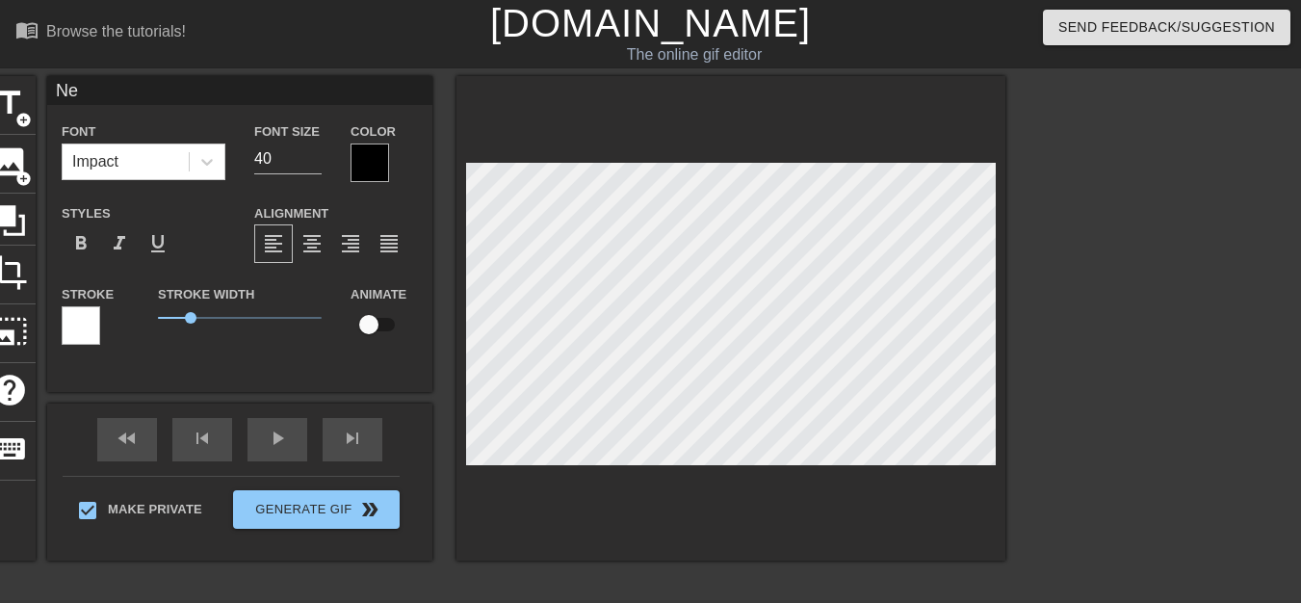
type textarea "Ne"
type input "N"
type textarea "N"
type input "New text"
type textarea "New text"
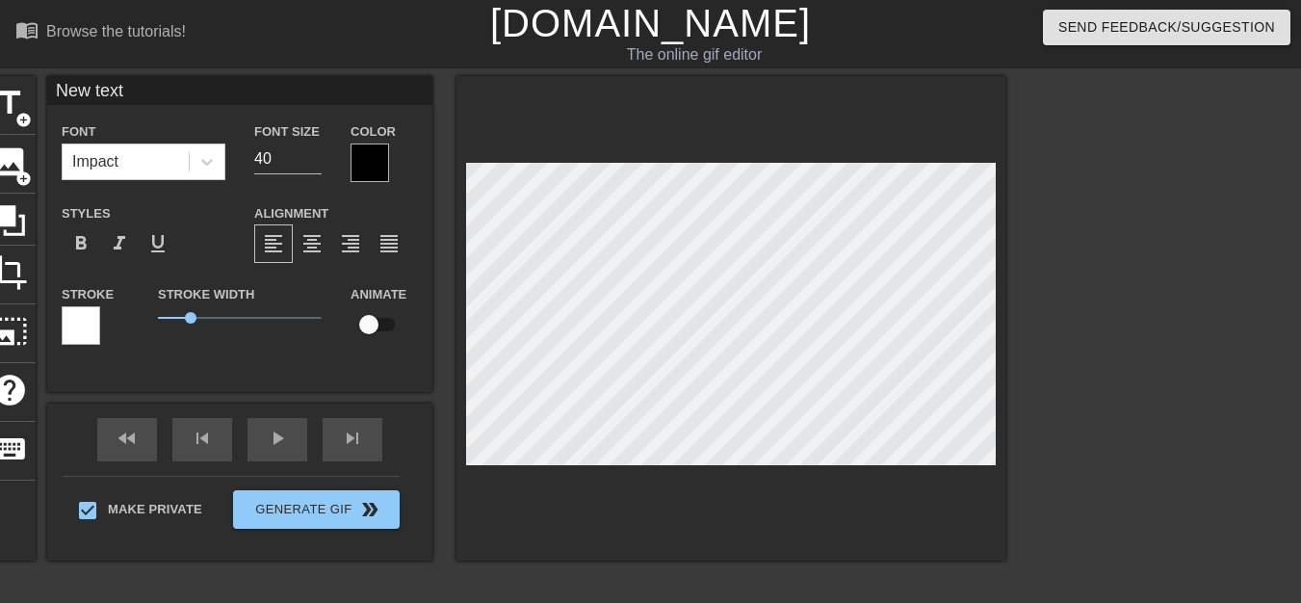
type input "New text"
type textarea "New text"
type input "New tex"
type textarea "New tex"
type input "New te"
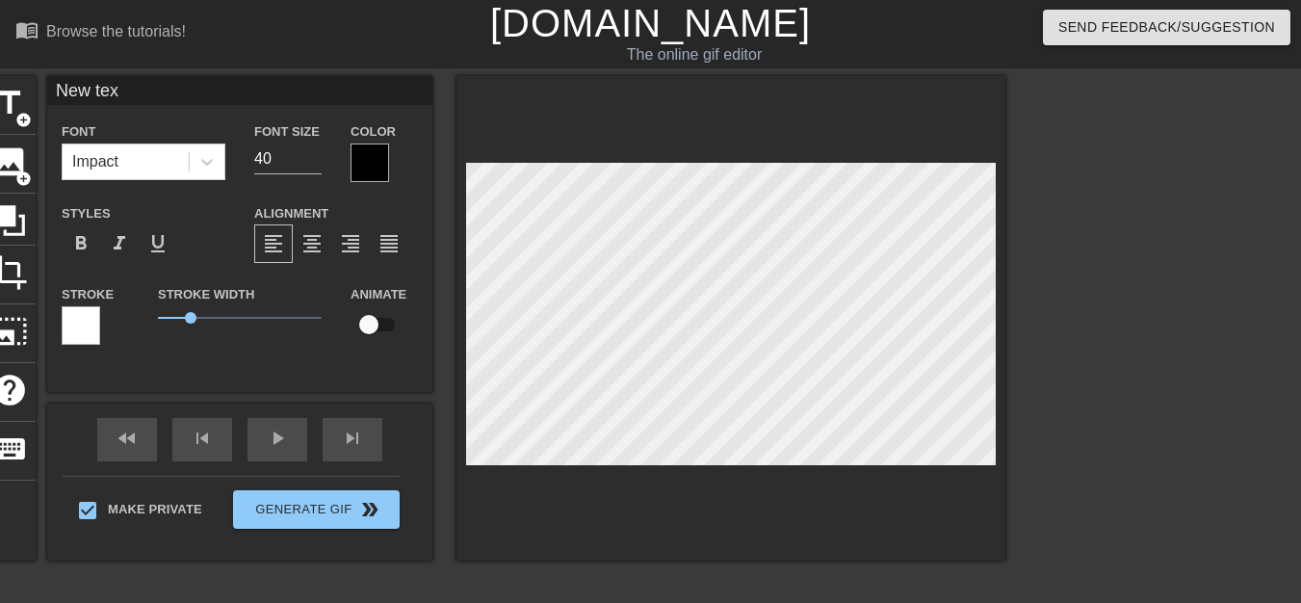
type textarea "New te"
type input "New t"
type textarea "New t"
type input "New"
type textarea "New"
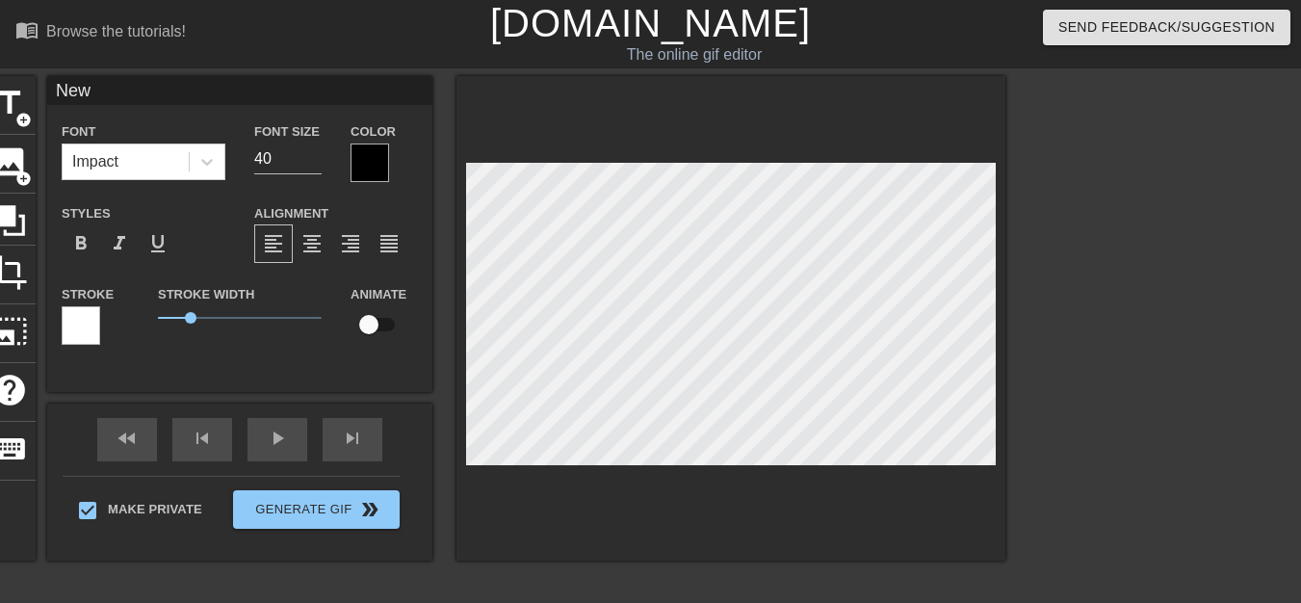
type input "Ne"
type textarea "Ne"
type input "N"
type textarea "N"
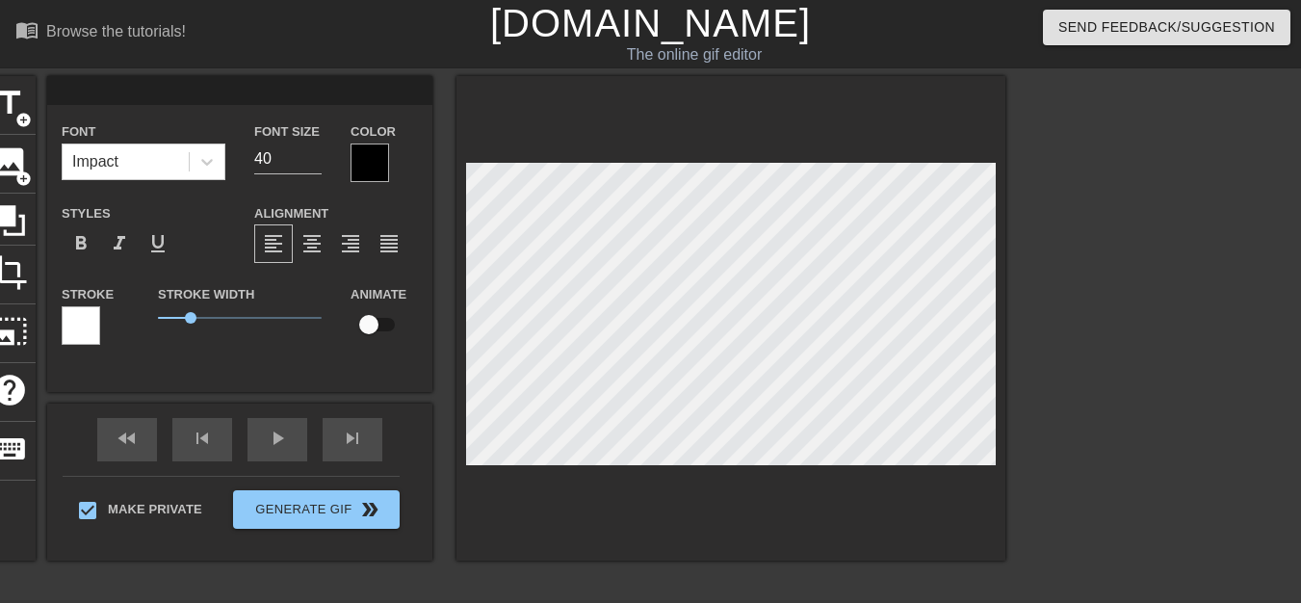
type input "Р"
type textarea "Р"
type input "РЮ"
type textarea "РЮ"
type input "РЮР"
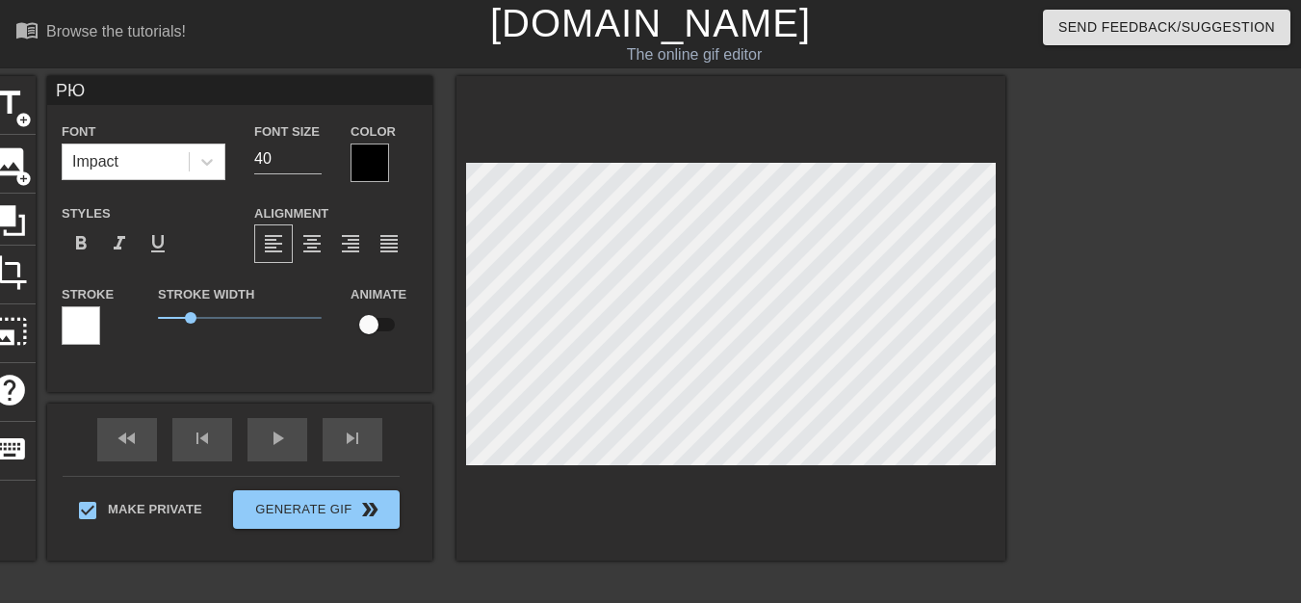
type textarea "РЮР"
type input "РЮРИ"
type textarea "РЮРИ"
type input "[PERSON_NAME]"
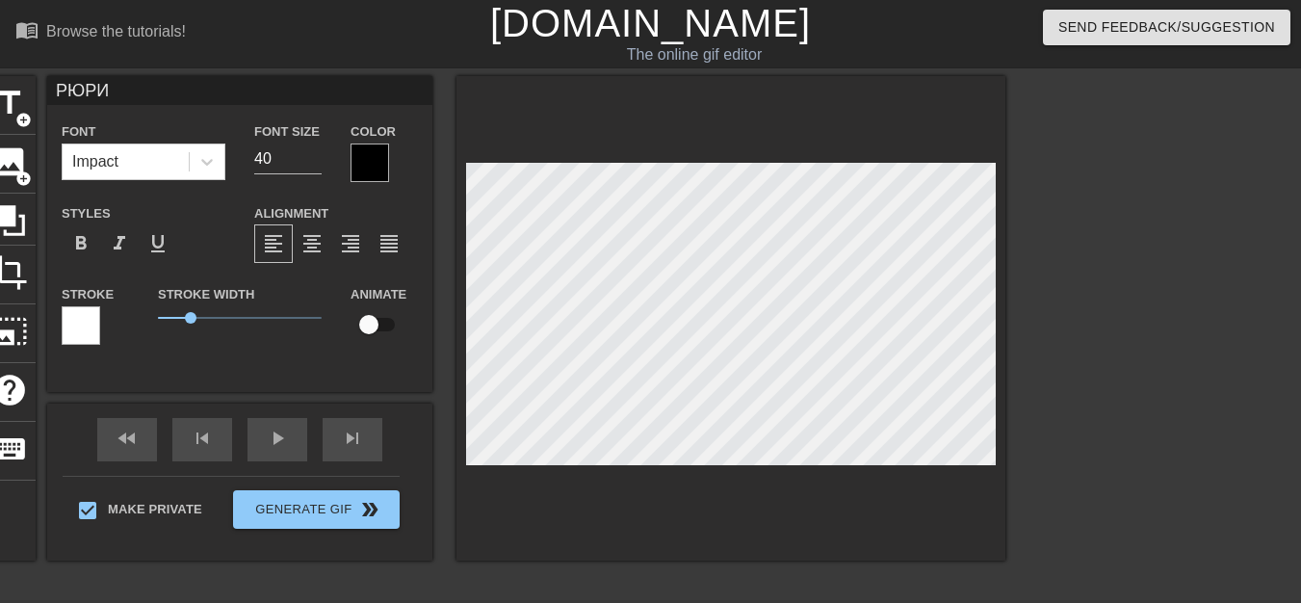
type textarea "[PERSON_NAME]"
type input "[PERSON_NAME]"
type textarea "[PERSON_NAME]"
type input "РЮРИКОВ"
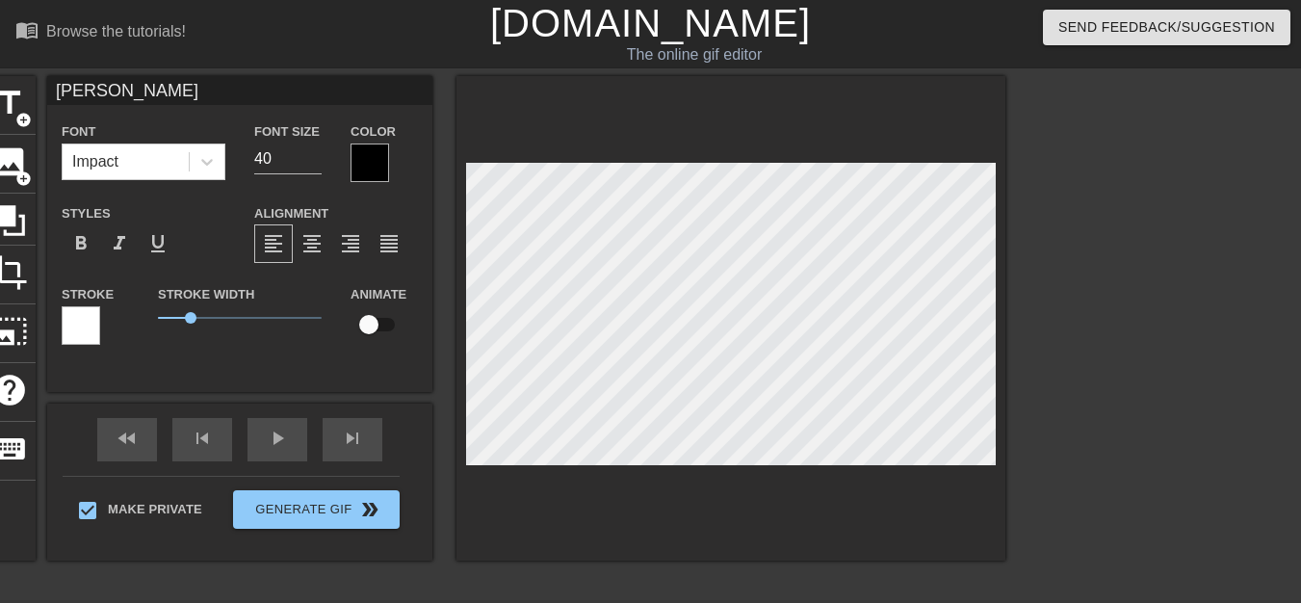
type textarea "РЮРИКОВ"
type input "РЮРИКОВИ"
type textarea "РЮРИКОВИ"
type input "РЮРИКОВИЧ"
type textarea "РЮРИКОВИЧ"
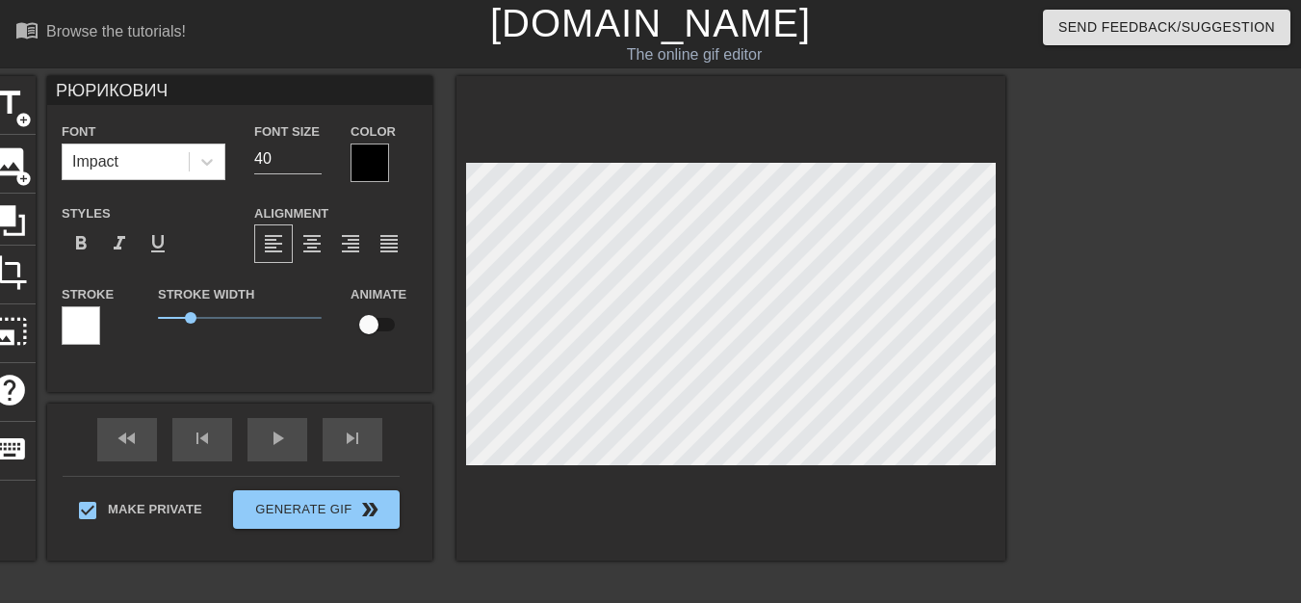
scroll to position [3, 7]
click at [83, 249] on span "format_bold" at bounding box center [80, 243] width 23 height 23
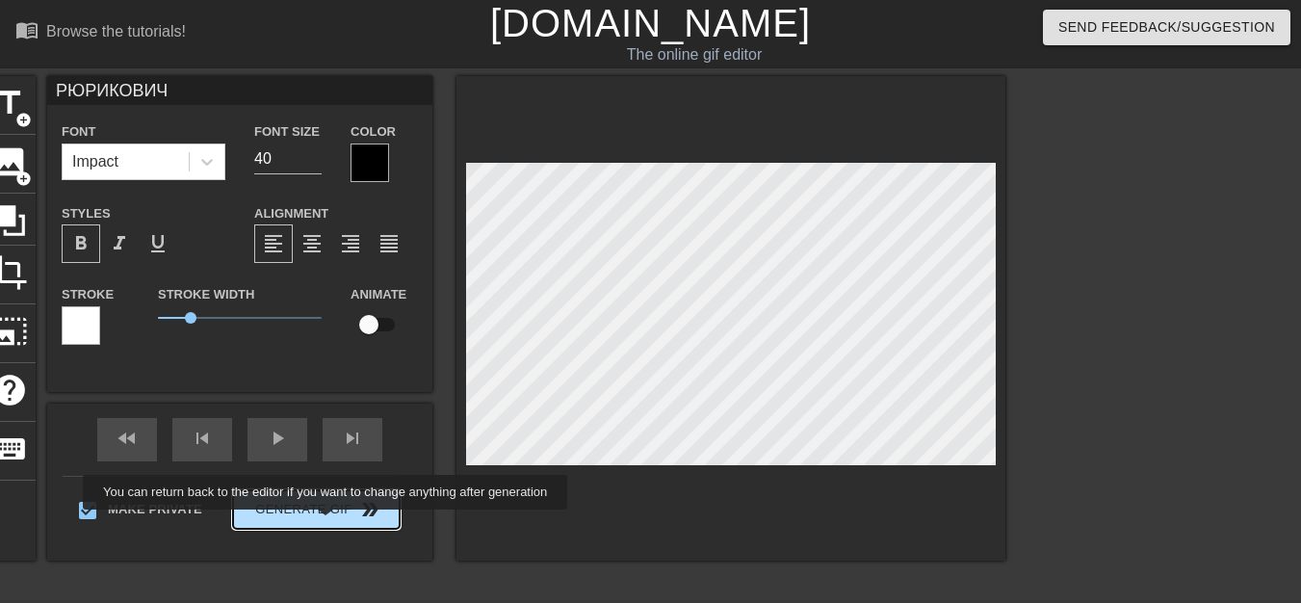
click at [328, 522] on button "Generate Gif double_arrow" at bounding box center [316, 509] width 167 height 39
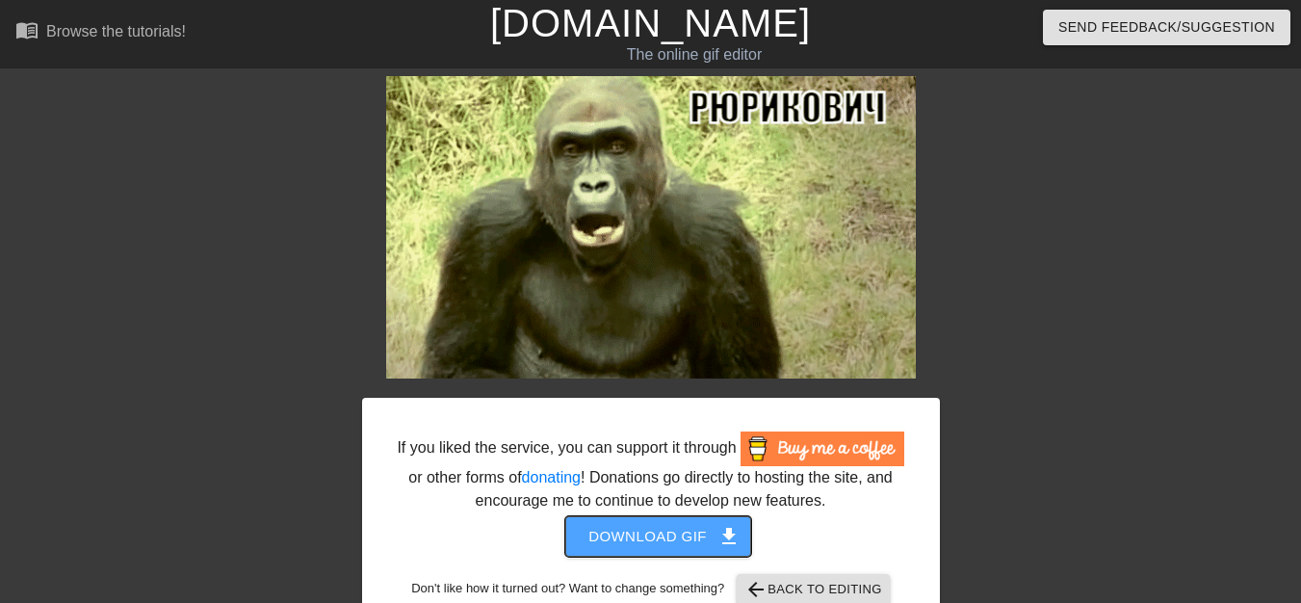
click at [670, 538] on span "Download gif get_app" at bounding box center [659, 536] width 140 height 25
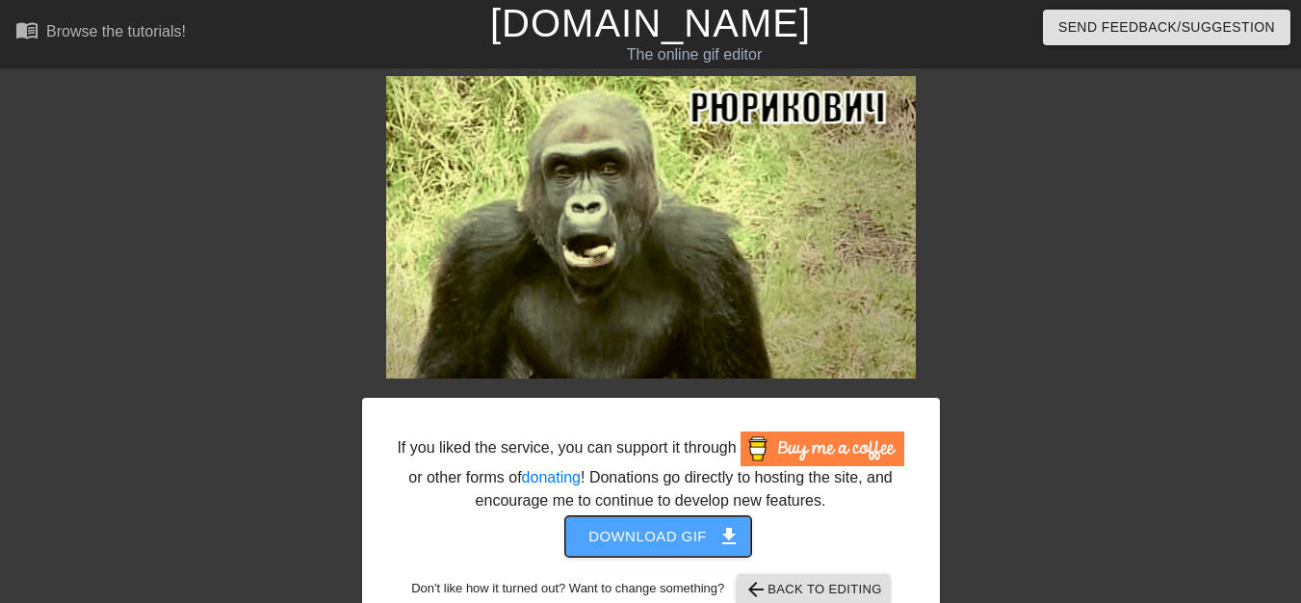
click at [728, 532] on span "get_app" at bounding box center [729, 536] width 23 height 23
